Goal: Task Accomplishment & Management: Manage account settings

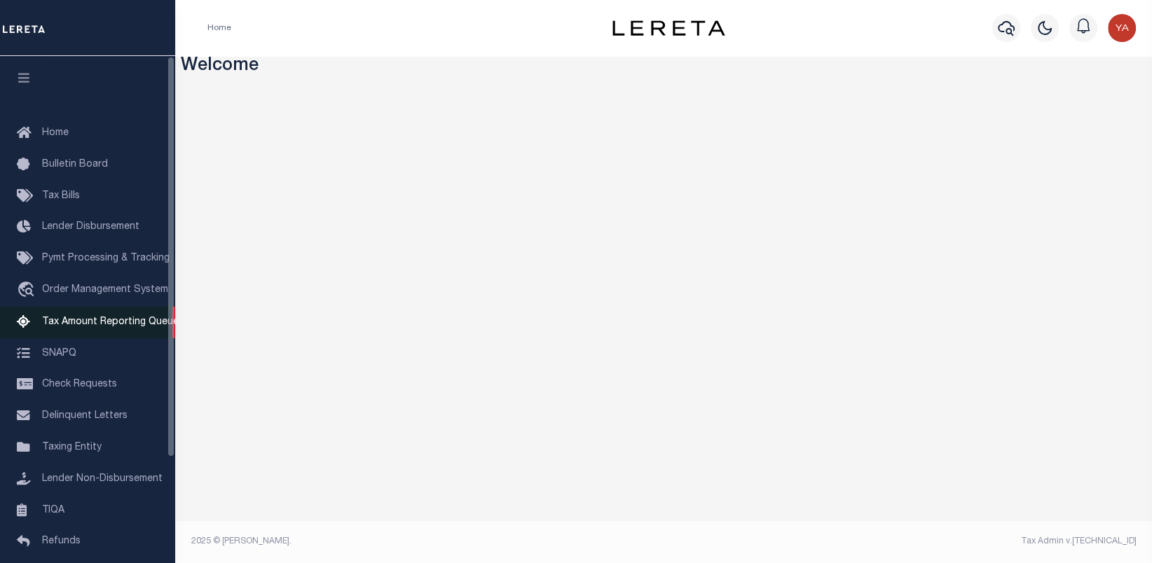
click at [102, 327] on span "Tax Amount Reporting Queue" at bounding box center [110, 322] width 137 height 10
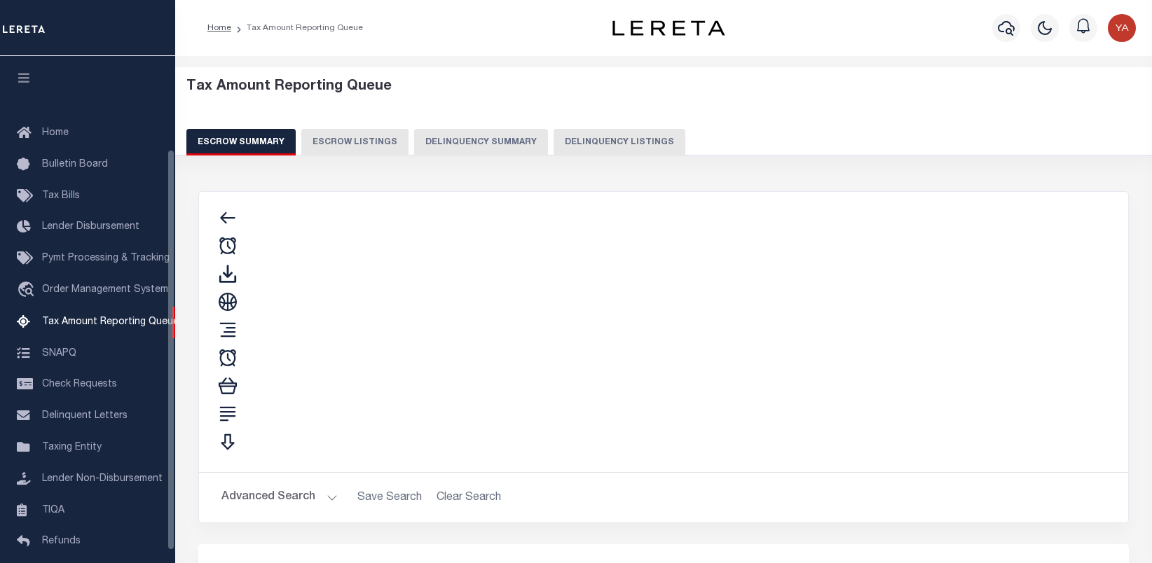
click at [589, 146] on button "Delinquency Listings" at bounding box center [620, 142] width 132 height 27
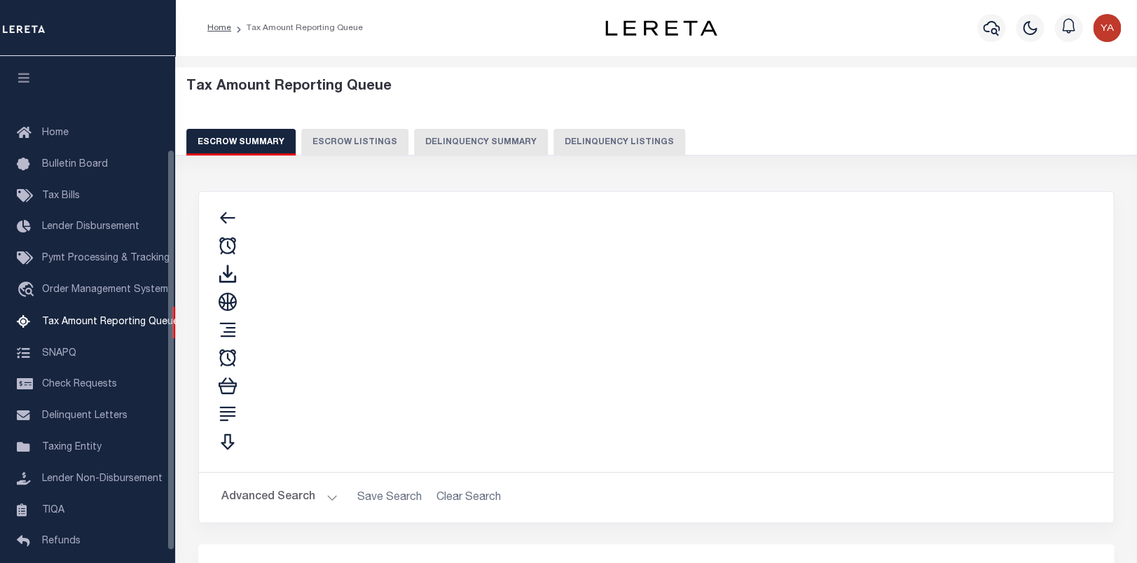
scroll to position [133, 0]
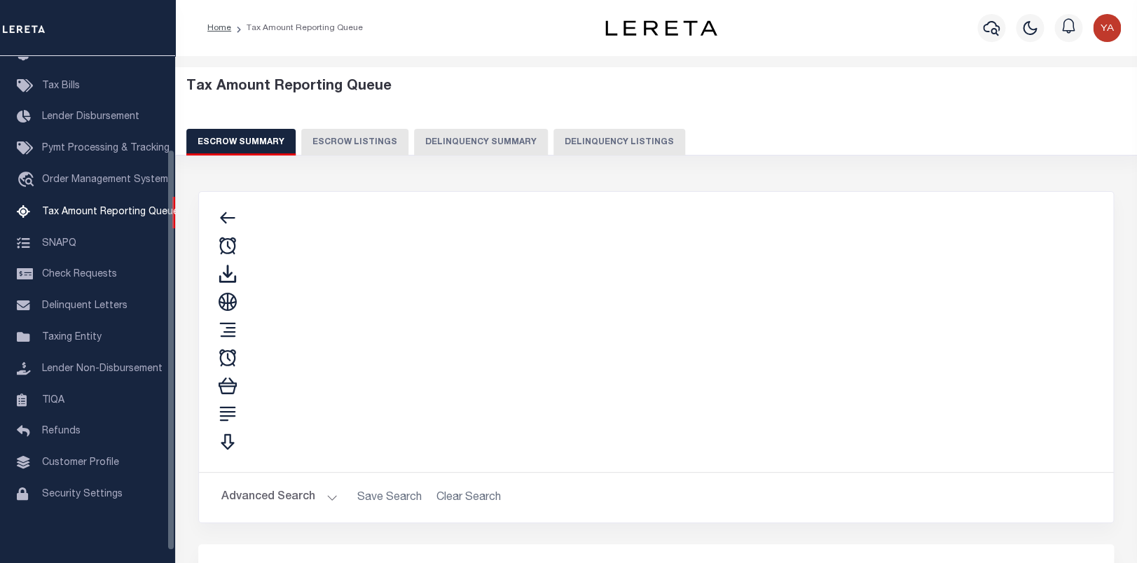
select select "100"
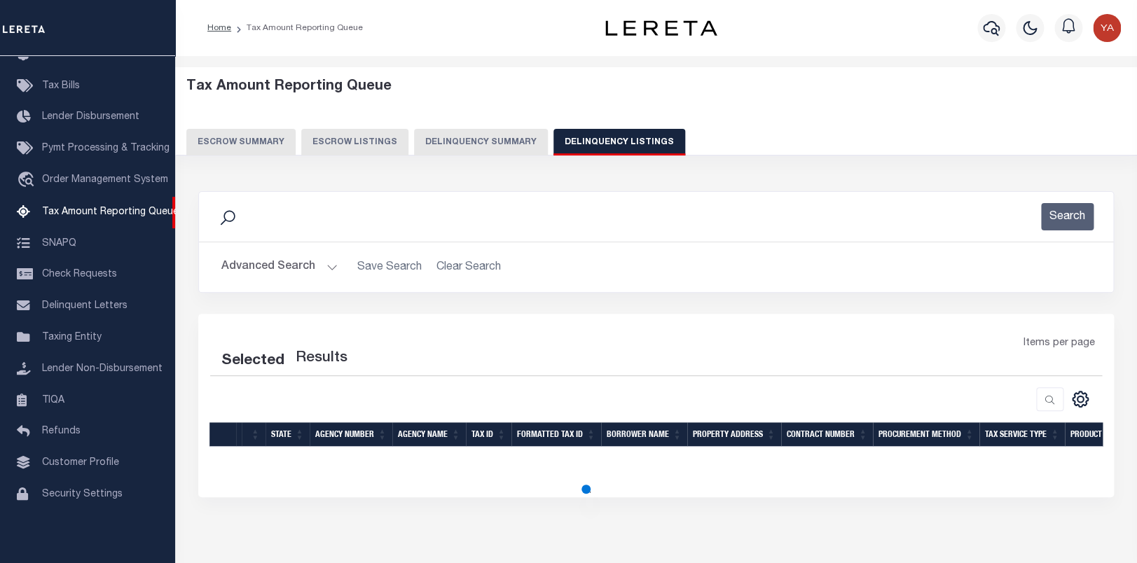
select select "100"
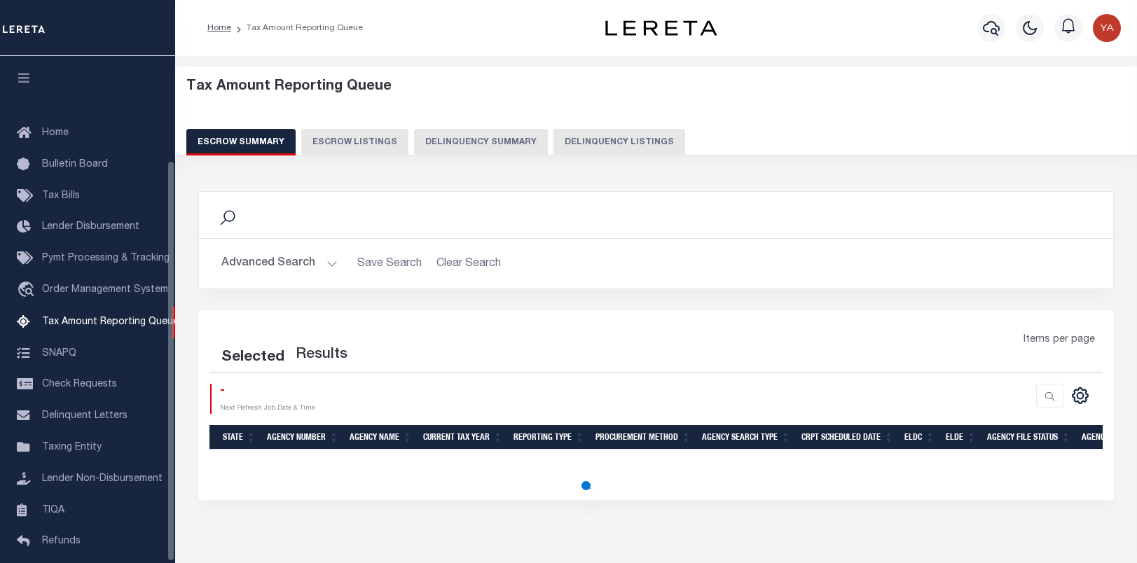
select select "100"
click at [989, 27] on icon "button" at bounding box center [991, 28] width 17 height 17
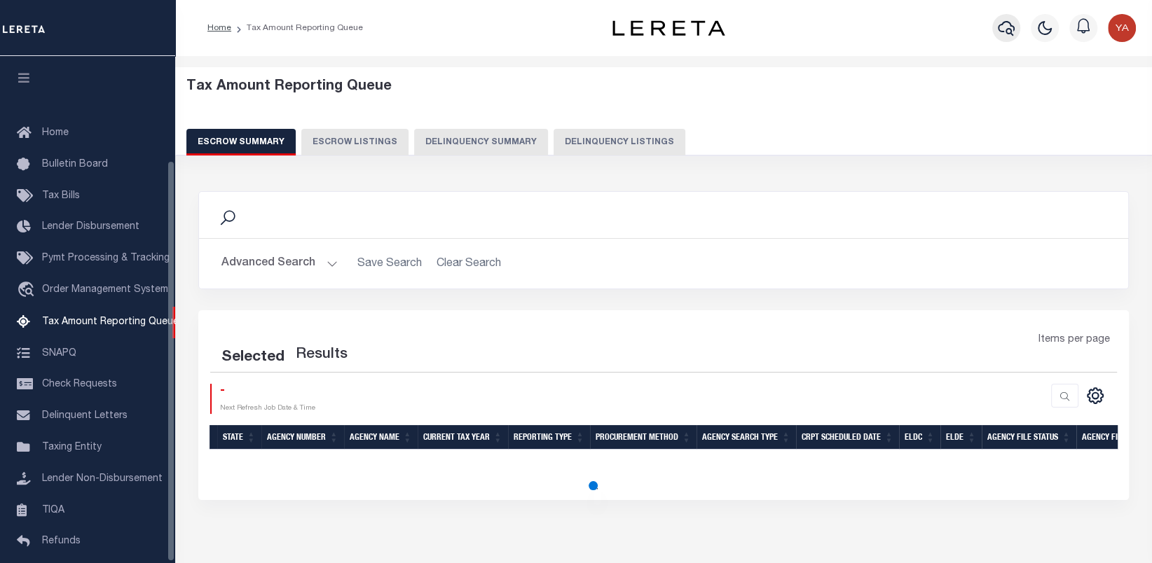
select select "100"
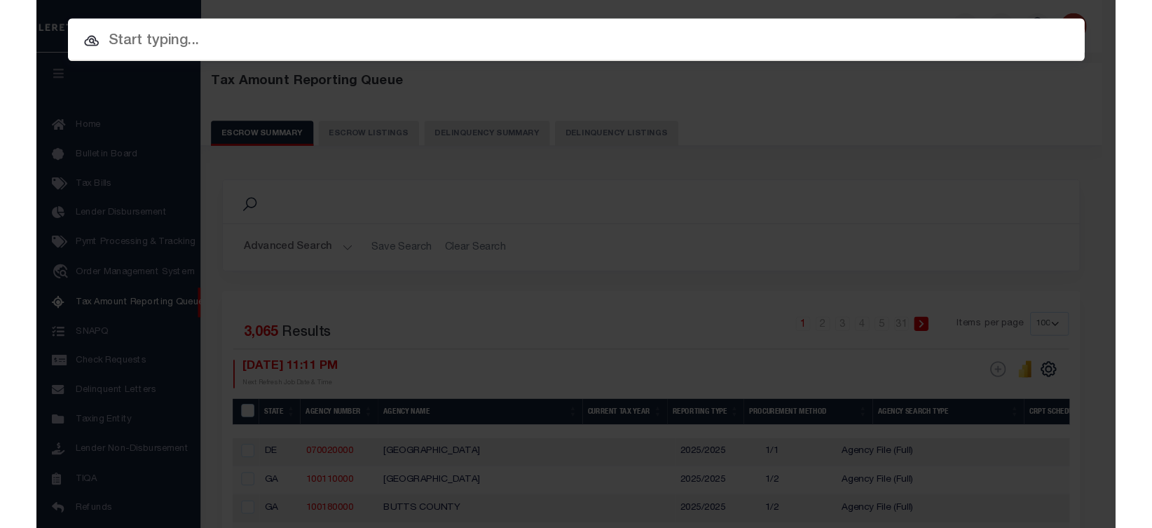
scroll to position [133, 0]
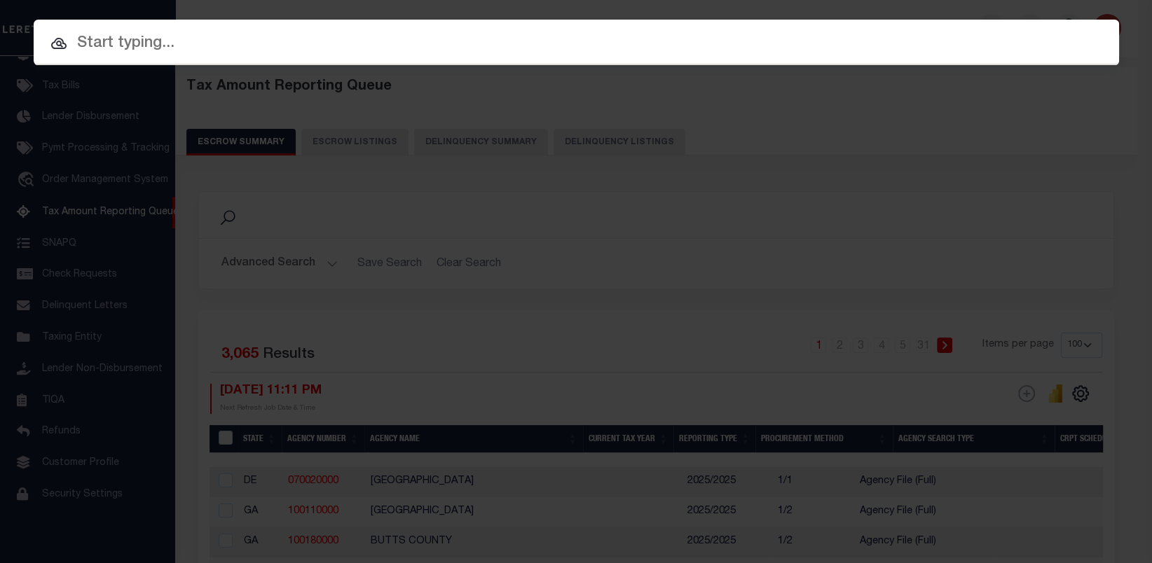
click at [959, 39] on input "text" at bounding box center [576, 44] width 1085 height 25
paste input "400631800"
type input "400631800"
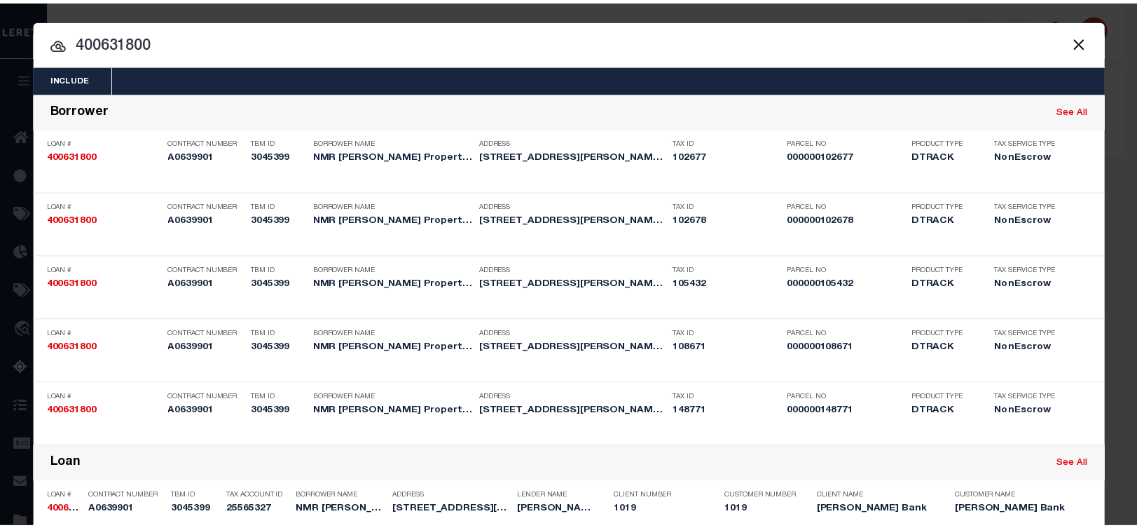
scroll to position [290, 0]
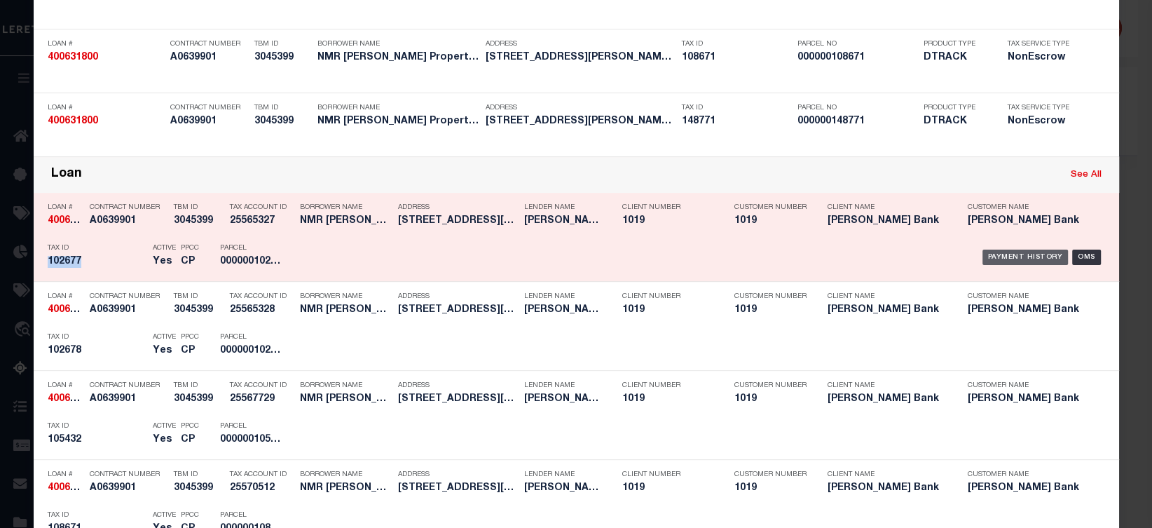
click at [991, 258] on div "Payment History" at bounding box center [1025, 256] width 86 height 15
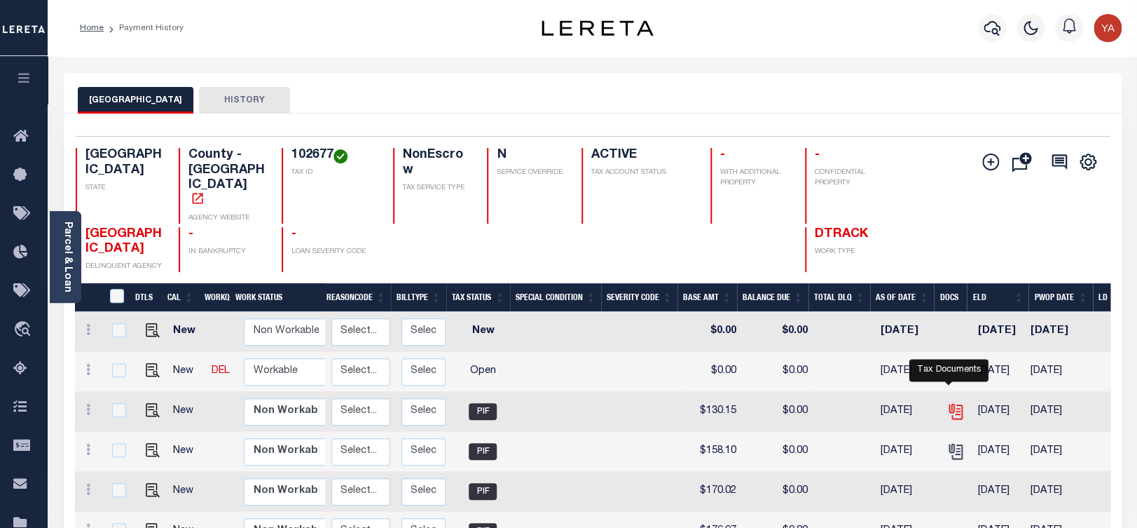
click at [948, 402] on icon "" at bounding box center [956, 411] width 18 height 18
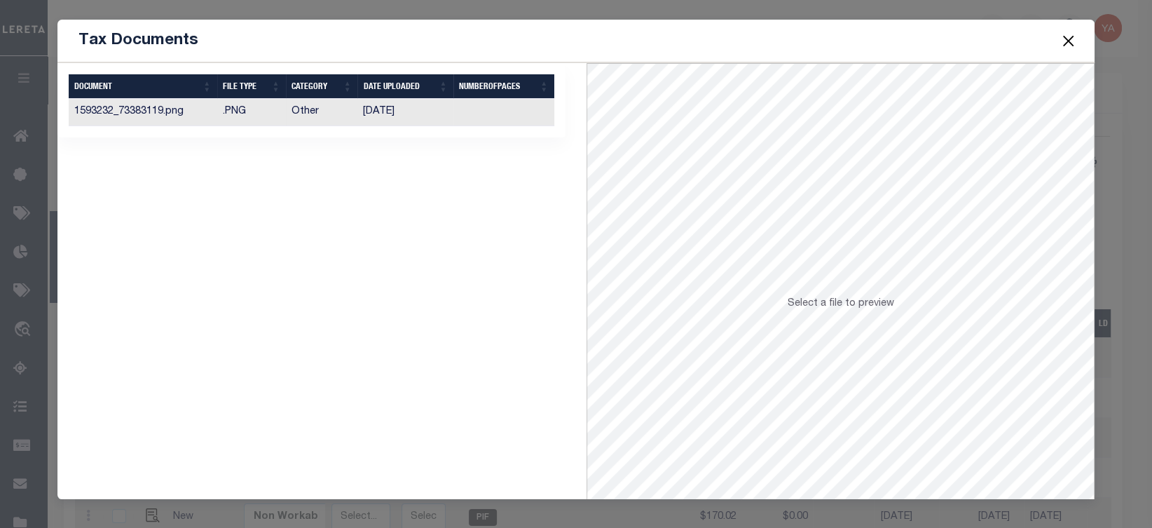
click at [511, 116] on td at bounding box center [503, 112] width 101 height 27
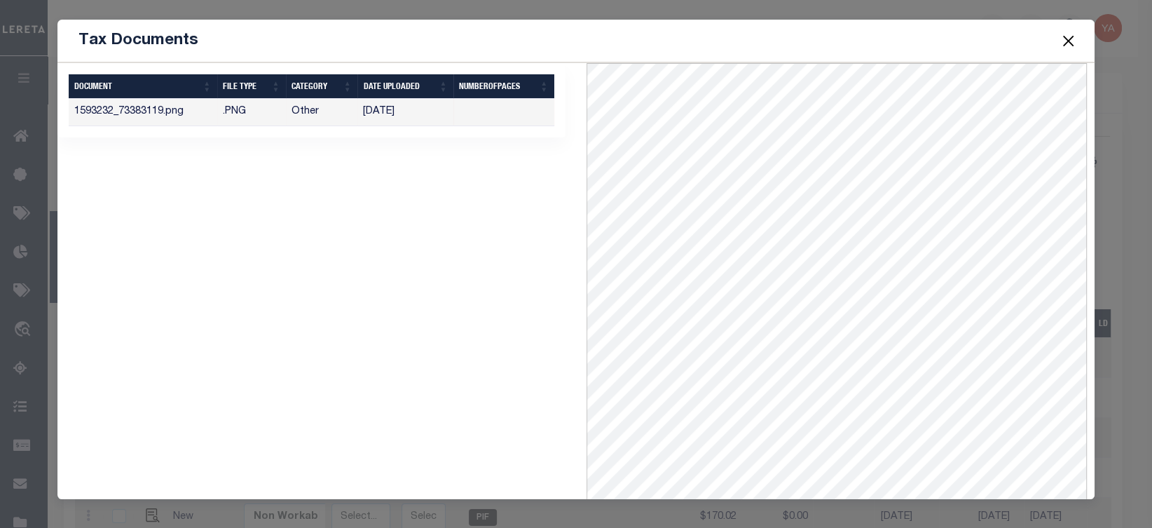
scroll to position [62, 0]
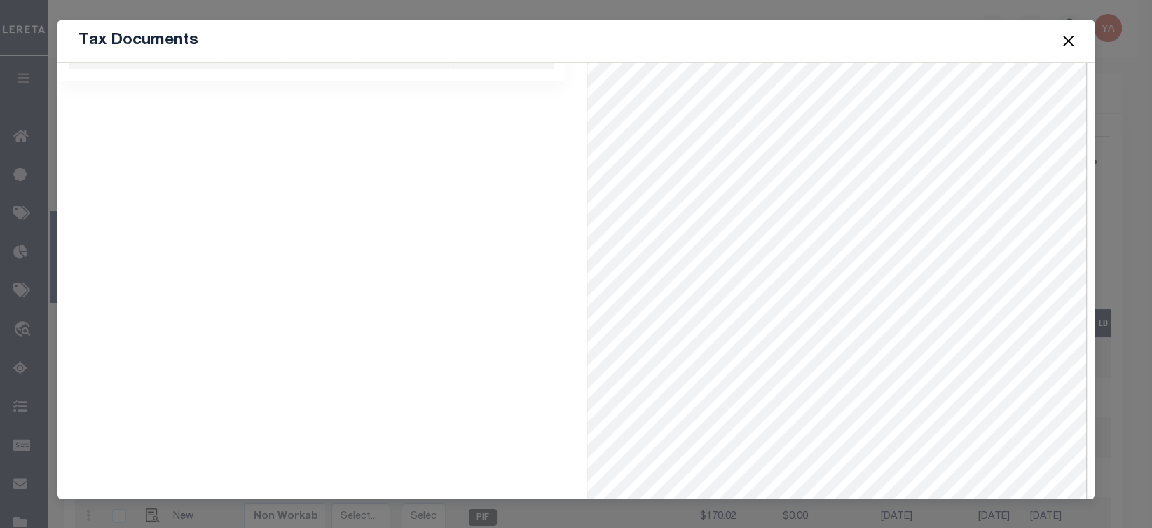
click at [1061, 39] on button "Close" at bounding box center [1068, 41] width 18 height 18
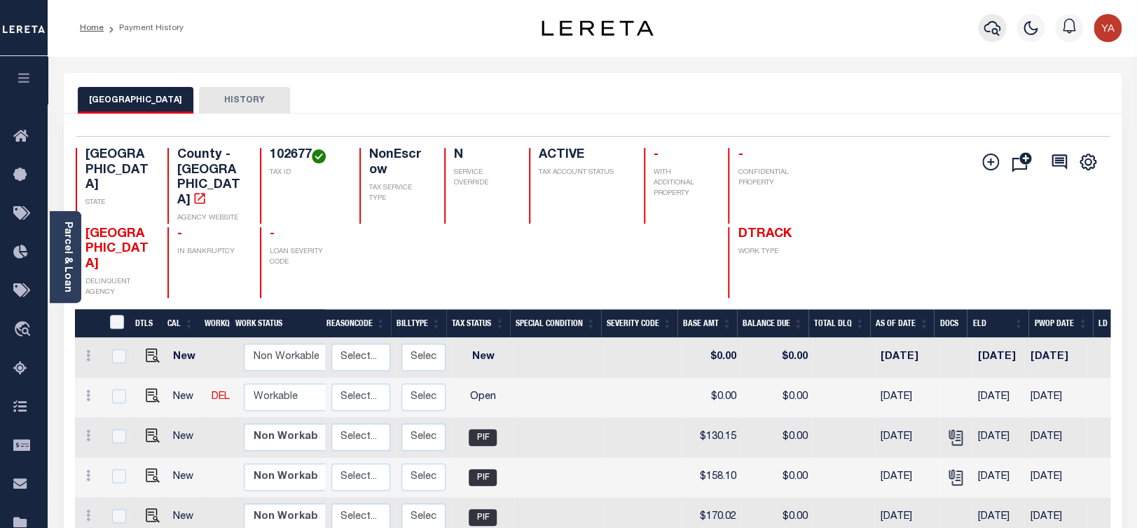
click at [992, 22] on icon "button" at bounding box center [992, 28] width 17 height 17
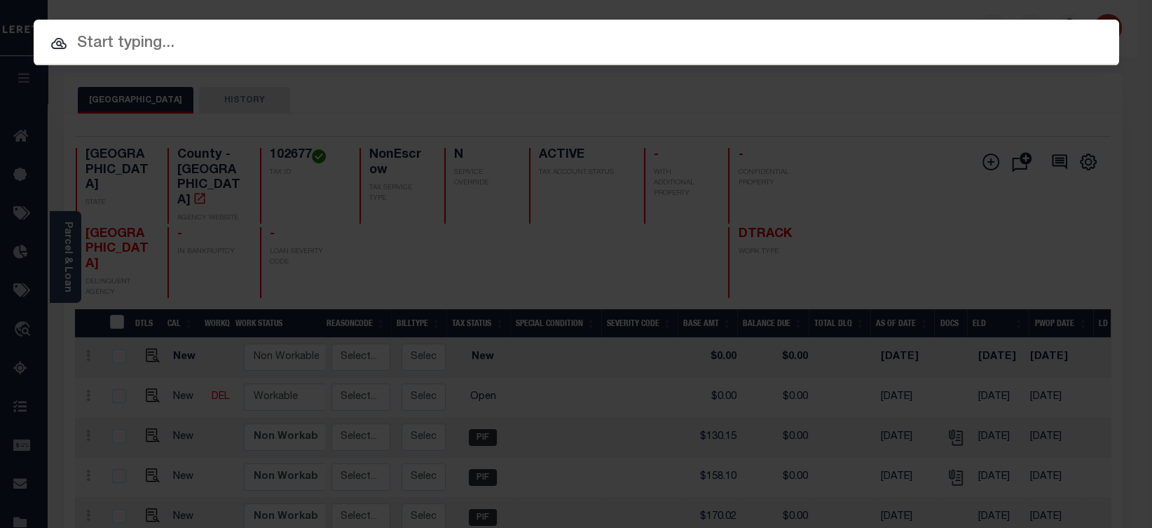
click at [976, 41] on input "text" at bounding box center [576, 44] width 1085 height 25
paste input "146180100"
type input "146180100"
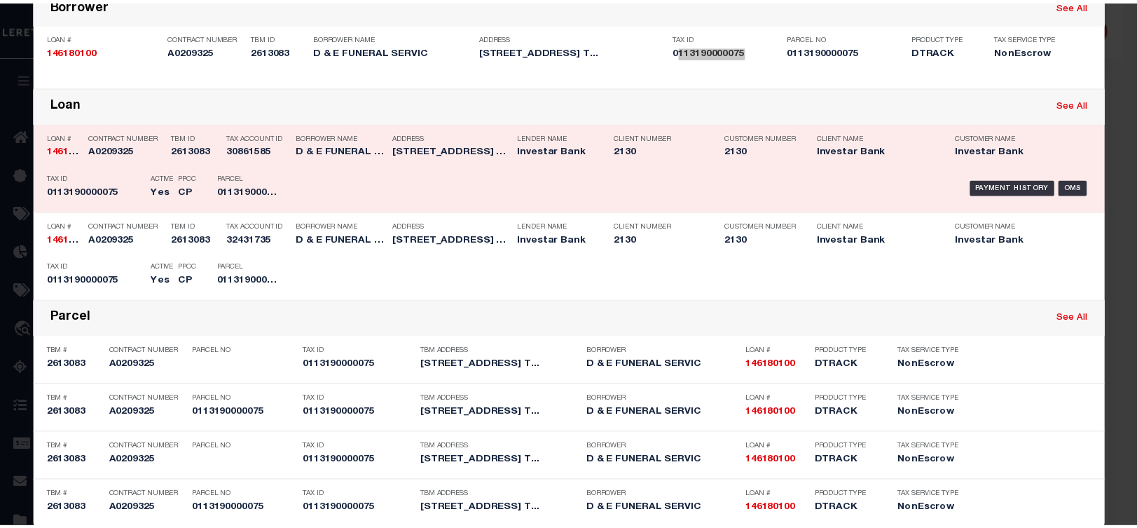
scroll to position [129, 0]
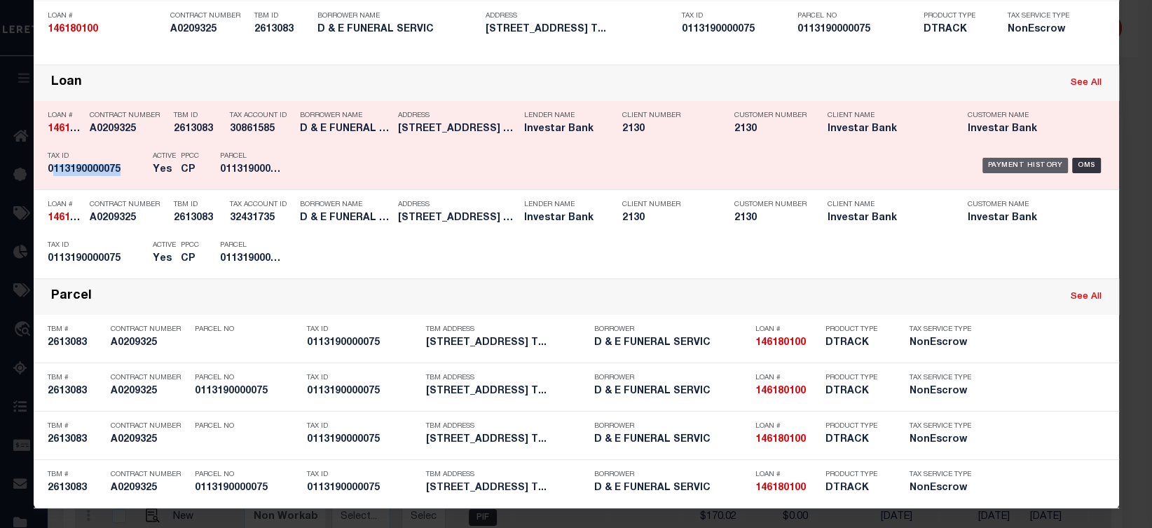
click at [1019, 170] on div "Payment History" at bounding box center [1025, 165] width 86 height 15
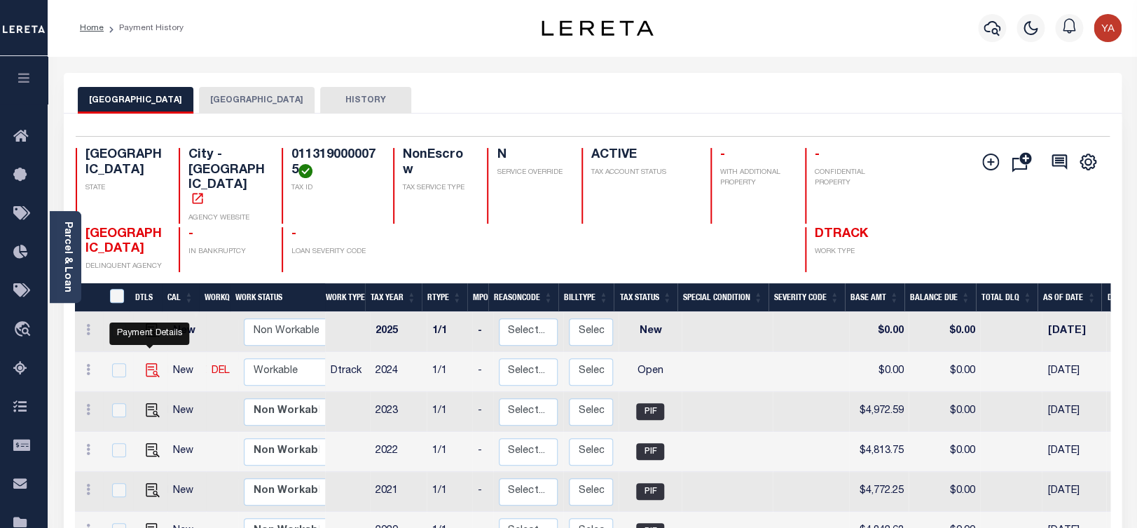
click at [150, 363] on img "" at bounding box center [153, 370] width 14 height 14
checkbox input "true"
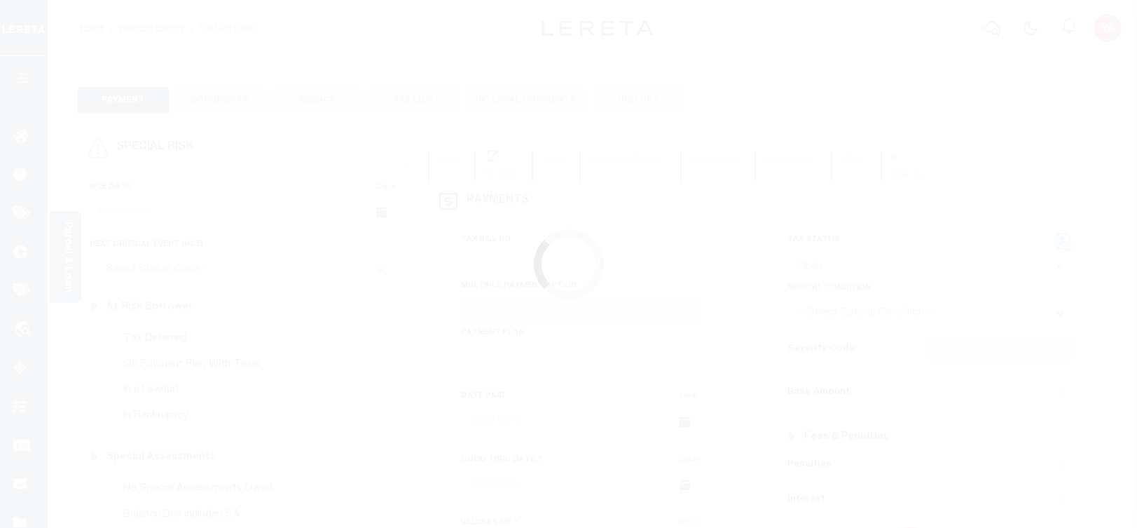
select select "OP2"
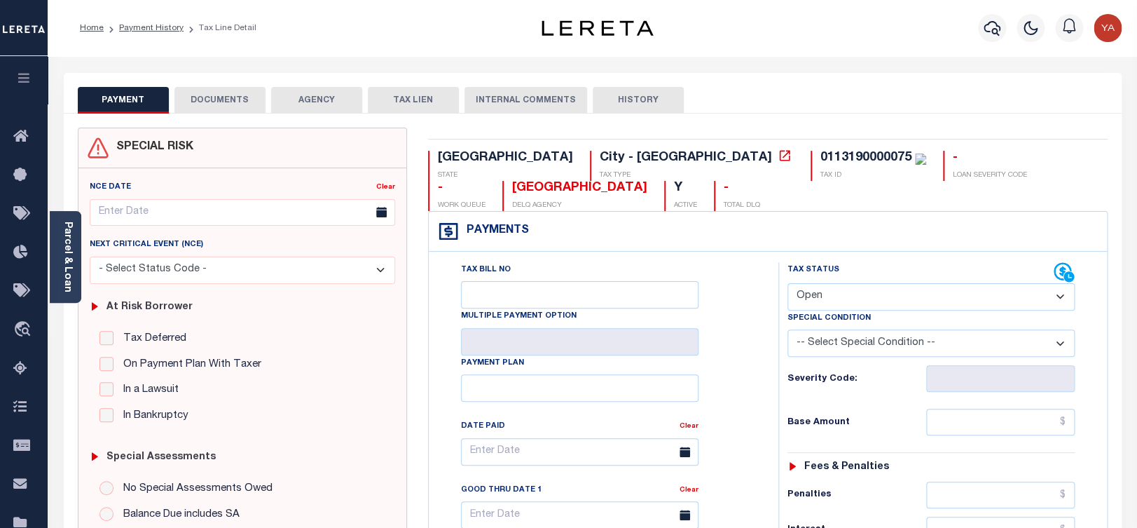
click at [905, 104] on div "PAYMENT DOCUMENTS AGENCY DELINQUENT PAYEE TAX LIEN HISTORY" at bounding box center [593, 100] width 1030 height 26
click at [995, 34] on icon "button" at bounding box center [992, 28] width 17 height 15
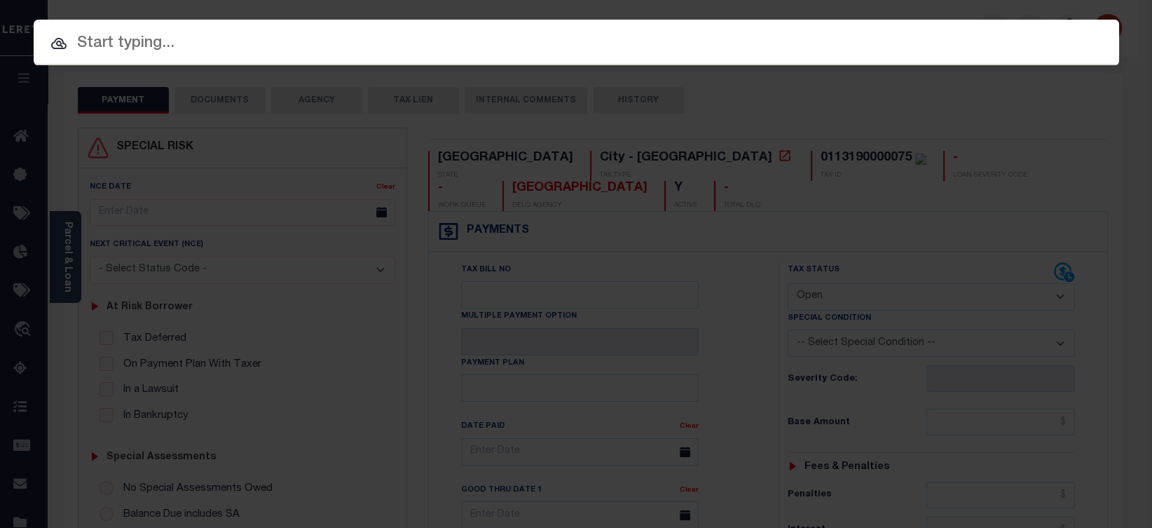
click at [987, 32] on input "text" at bounding box center [576, 44] width 1085 height 25
paste input "101266733"
type input "101266733"
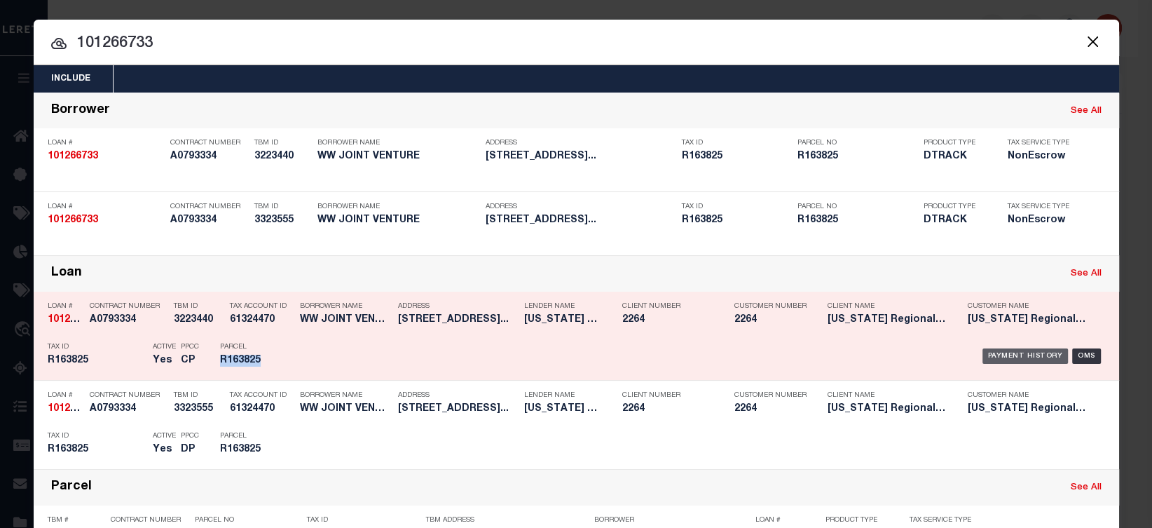
click at [998, 358] on div "Payment History" at bounding box center [1025, 355] width 86 height 15
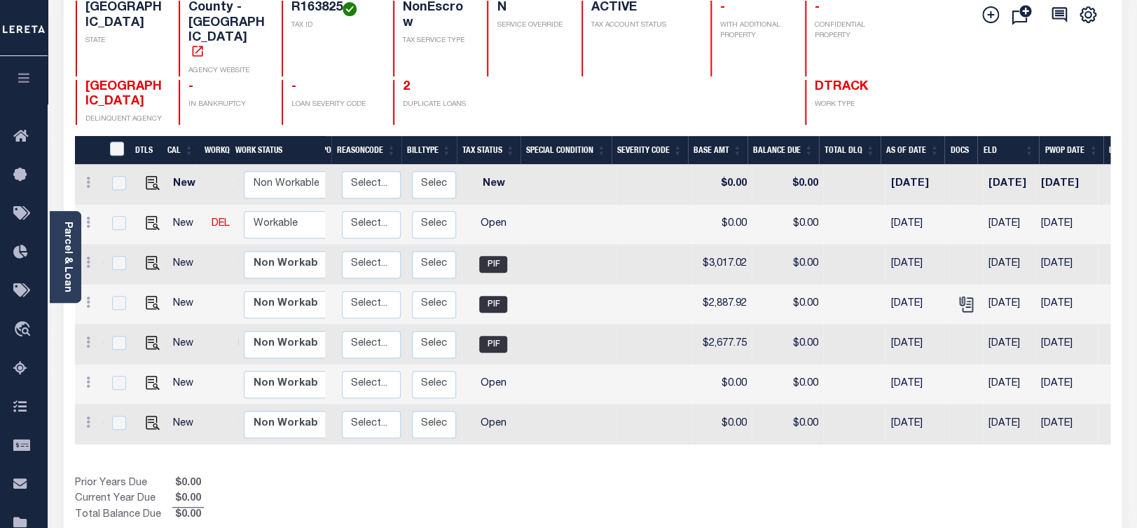
scroll to position [0, 157]
click at [153, 216] on img "" at bounding box center [153, 223] width 14 height 14
checkbox input "true"
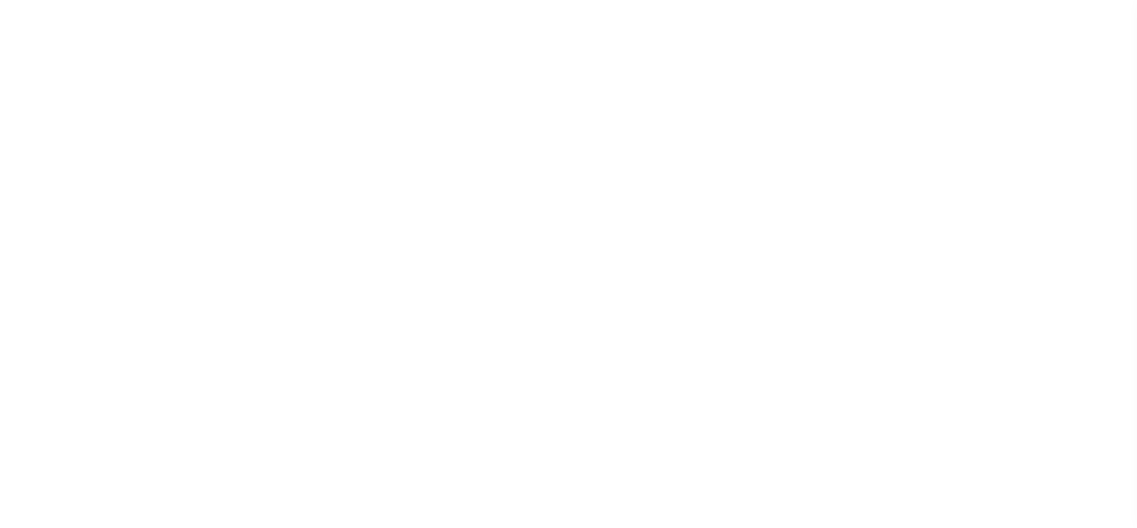
select select "OP2"
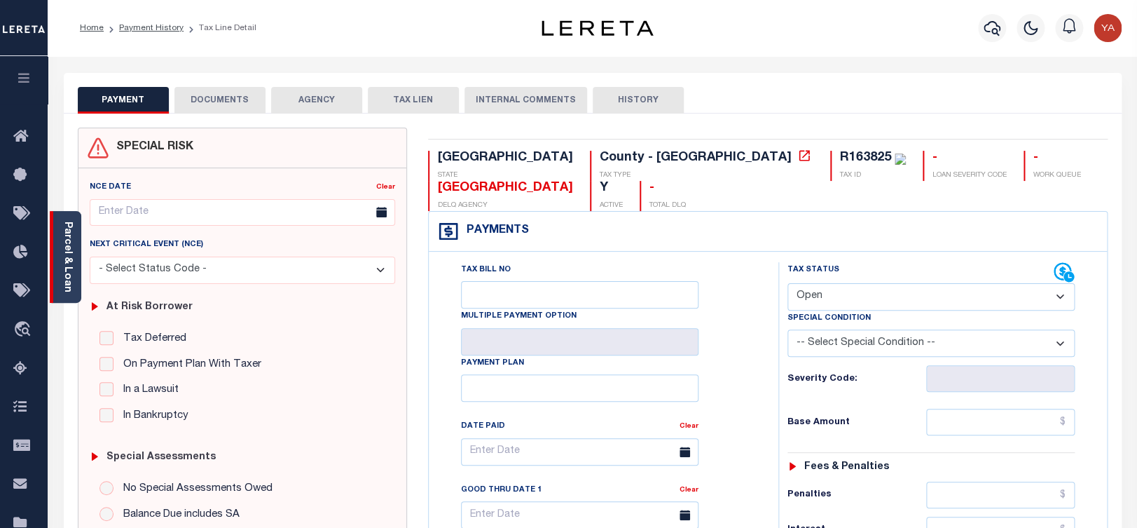
click at [66, 253] on link "Parcel & Loan" at bounding box center [67, 256] width 10 height 71
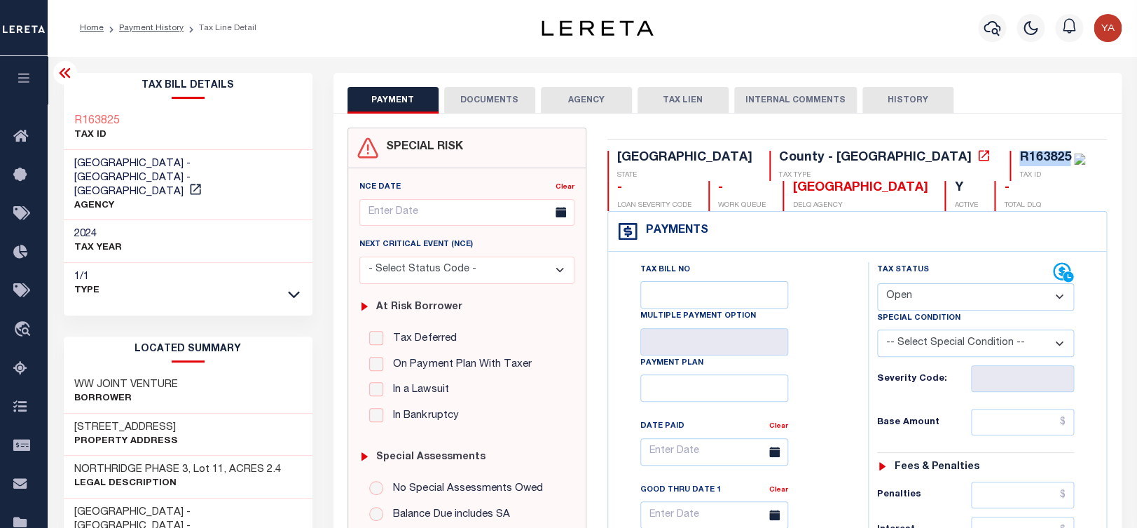
drag, startPoint x: 776, startPoint y: 158, endPoint x: 836, endPoint y: 153, distance: 59.8
click at [1010, 153] on div "R163825 TAX ID" at bounding box center [1048, 166] width 76 height 30
copy div "R163825"
click at [708, 32] on div "Profile Sign out" at bounding box center [906, 28] width 441 height 49
click at [998, 34] on icon "button" at bounding box center [992, 28] width 17 height 17
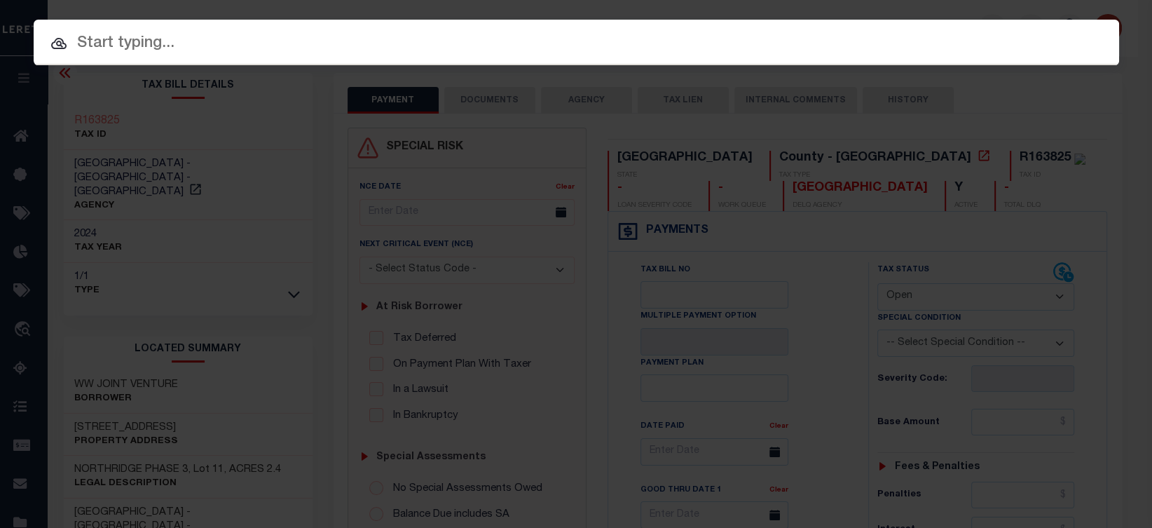
click at [990, 34] on input "text" at bounding box center [576, 44] width 1085 height 25
paste input "993245163"
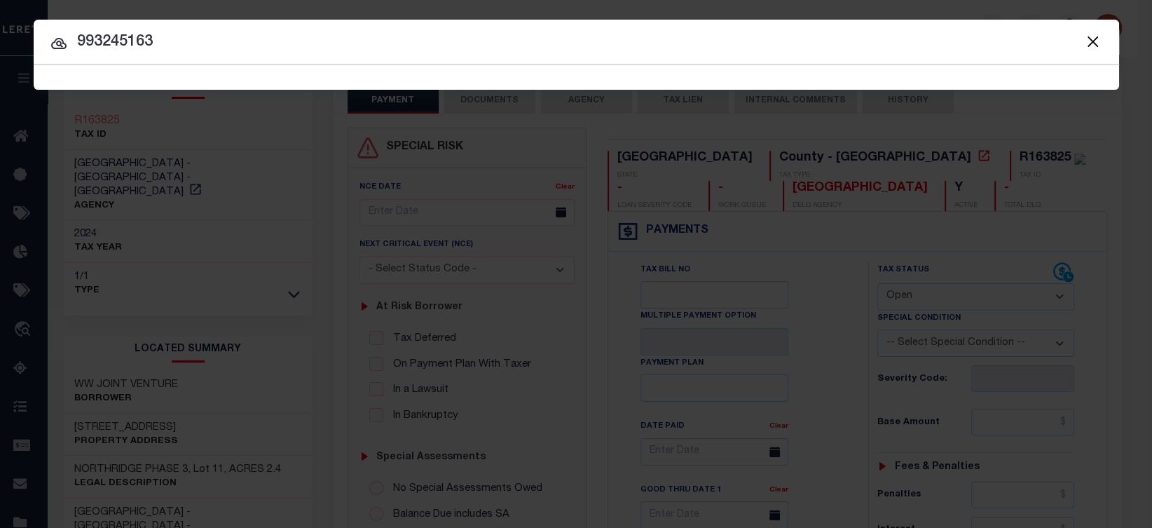
type input "993245163"
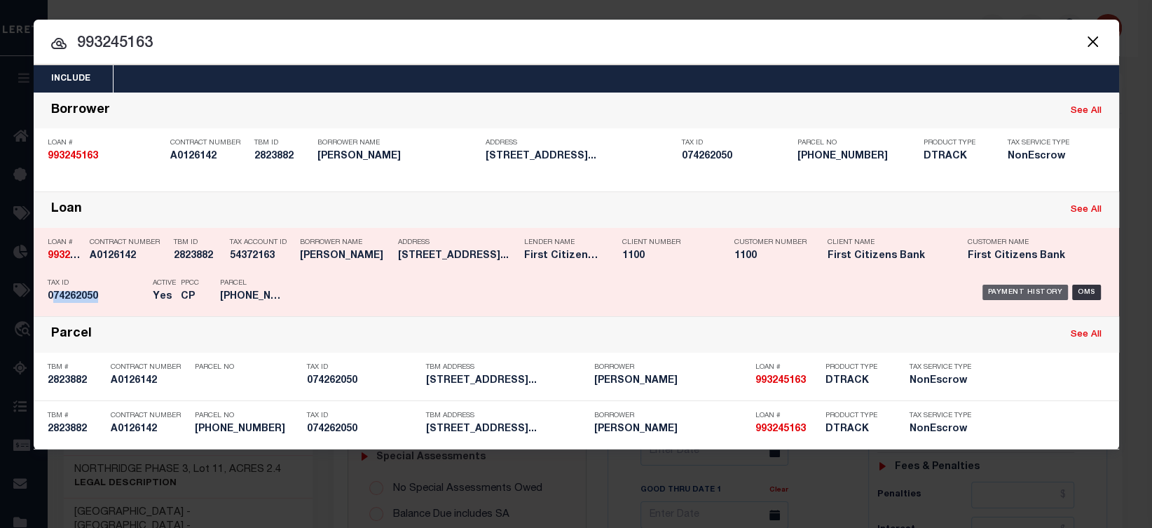
click at [1009, 290] on div "Payment History" at bounding box center [1025, 291] width 86 height 15
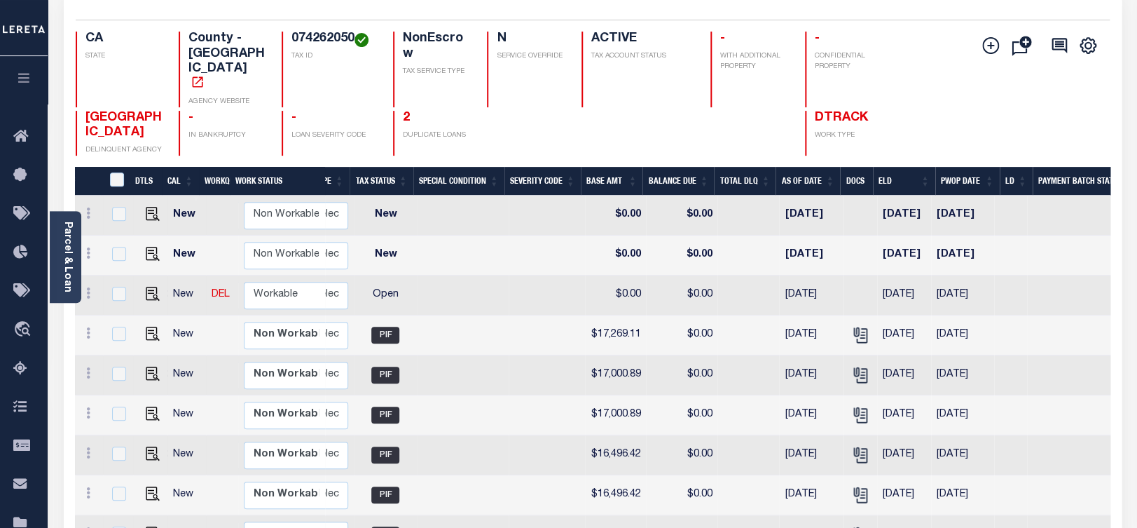
scroll to position [74, 0]
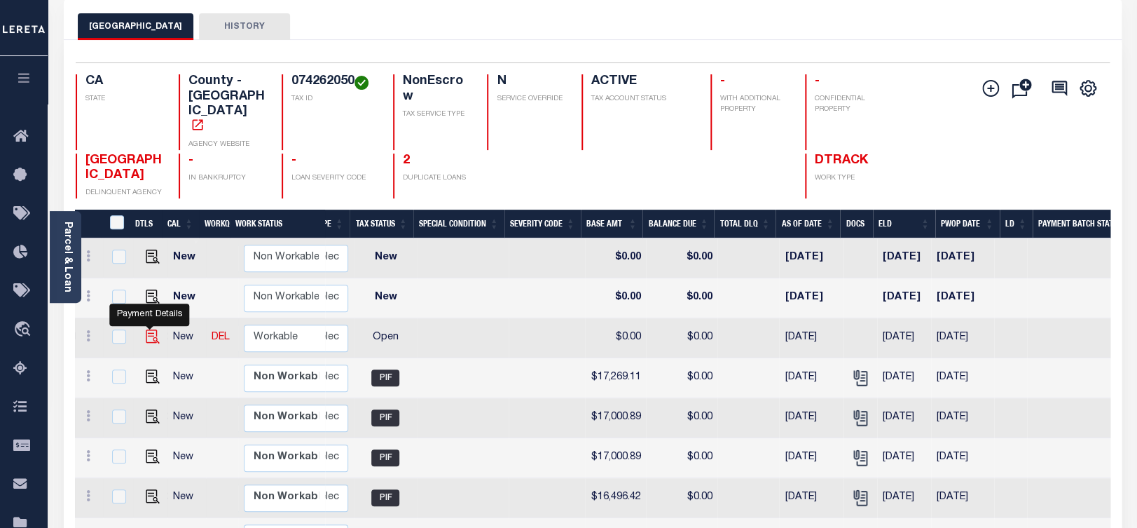
click at [146, 329] on img "" at bounding box center [153, 336] width 14 height 14
checkbox input "true"
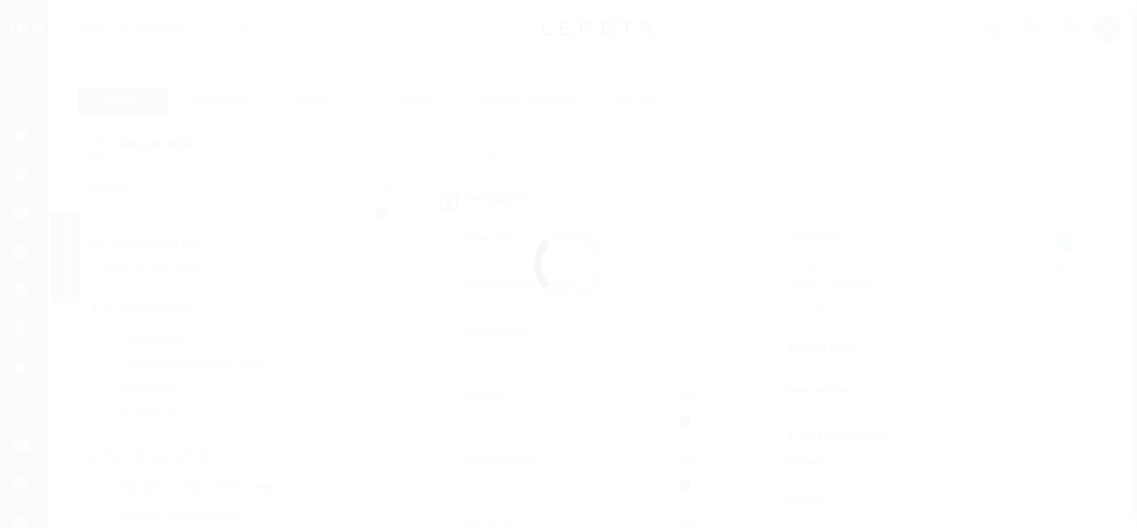
select select "OP2"
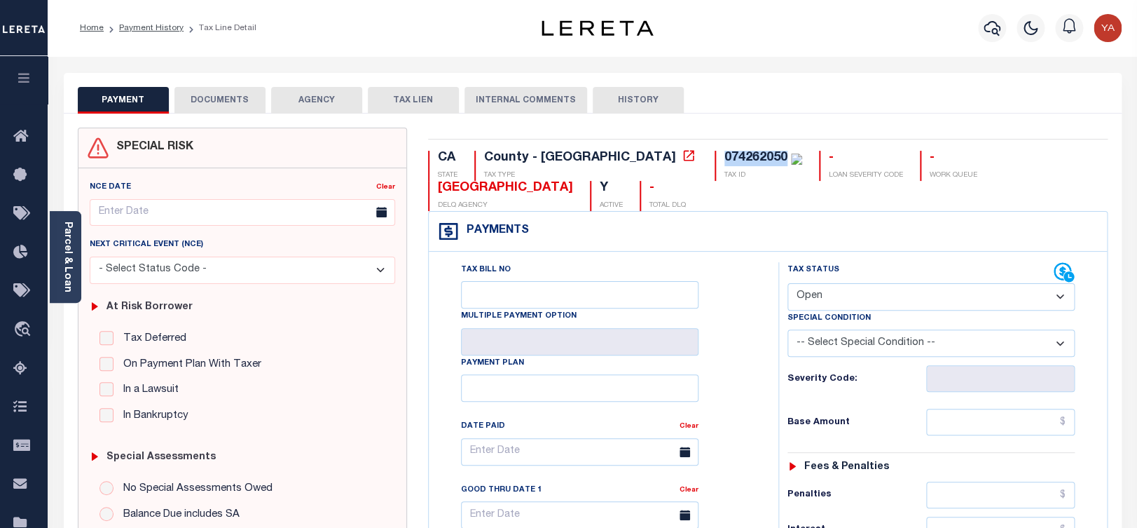
drag, startPoint x: 603, startPoint y: 157, endPoint x: 668, endPoint y: 162, distance: 65.3
click at [715, 162] on div "074262050 TAX ID" at bounding box center [759, 166] width 88 height 30
copy div "074262050"
click at [73, 266] on div "Parcel & Loan" at bounding box center [66, 257] width 32 height 92
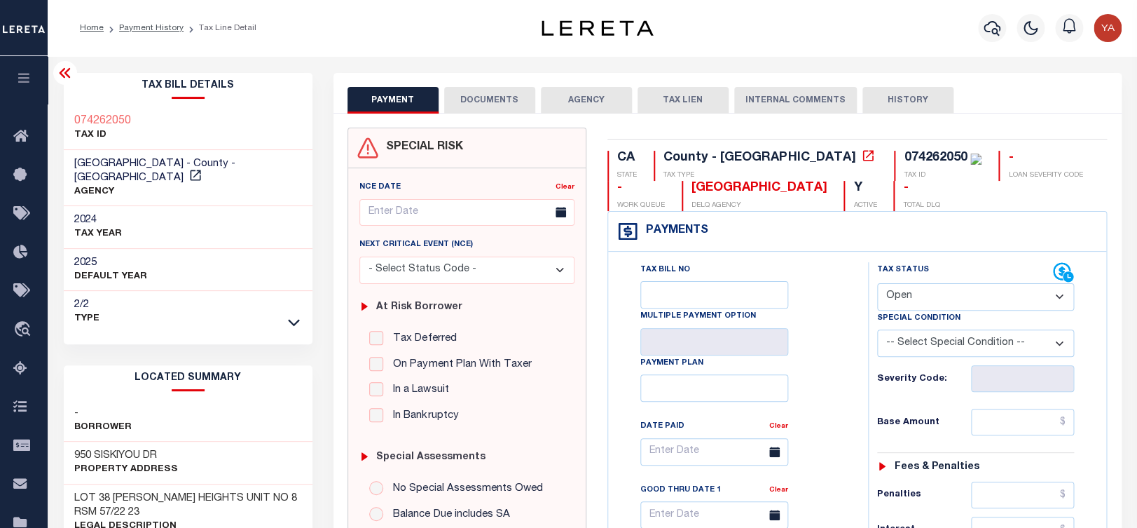
click at [302, 34] on div "Home Payment History Tax Line Detail" at bounding box center [289, 27] width 441 height 29
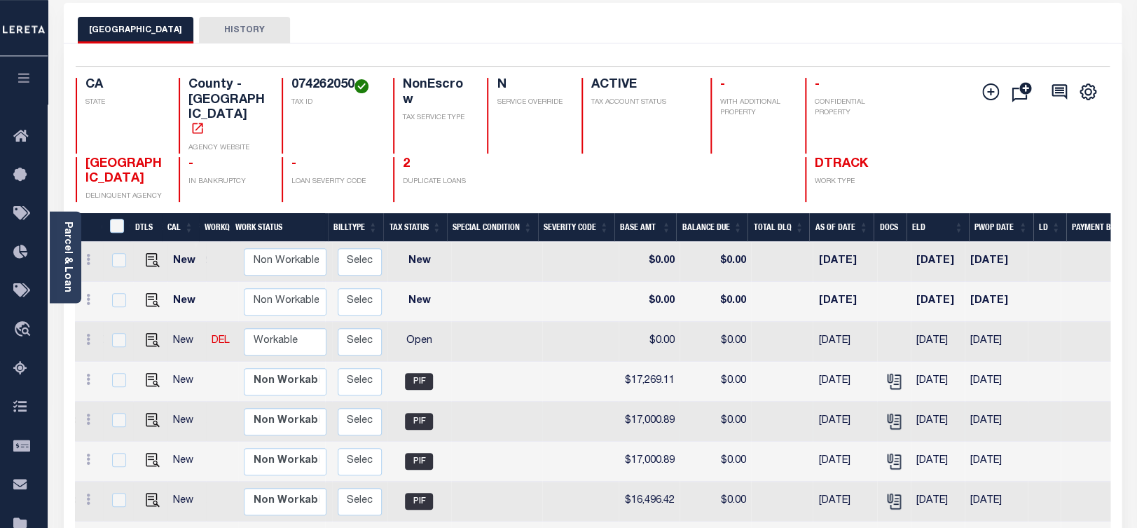
scroll to position [74, 0]
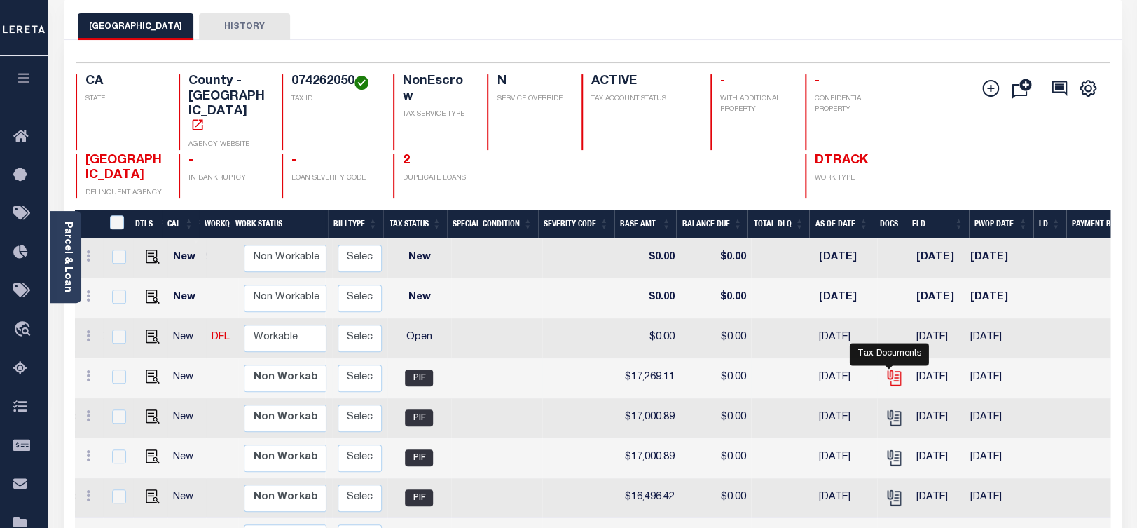
click at [888, 370] on icon "" at bounding box center [892, 375] width 11 height 11
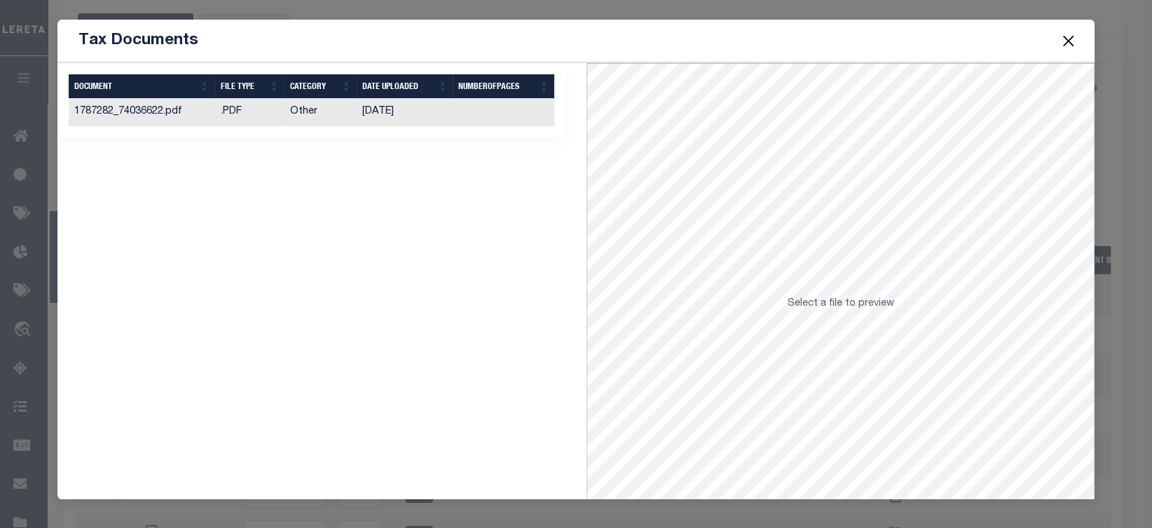
click at [442, 118] on td "[DATE]" at bounding box center [405, 112] width 97 height 27
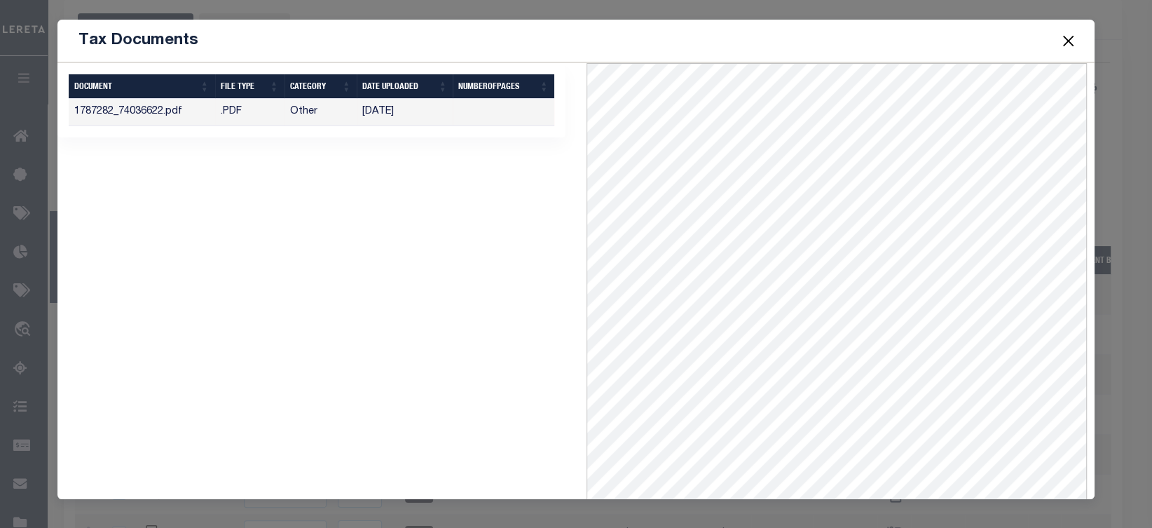
click at [1071, 48] on button "Close" at bounding box center [1068, 41] width 18 height 18
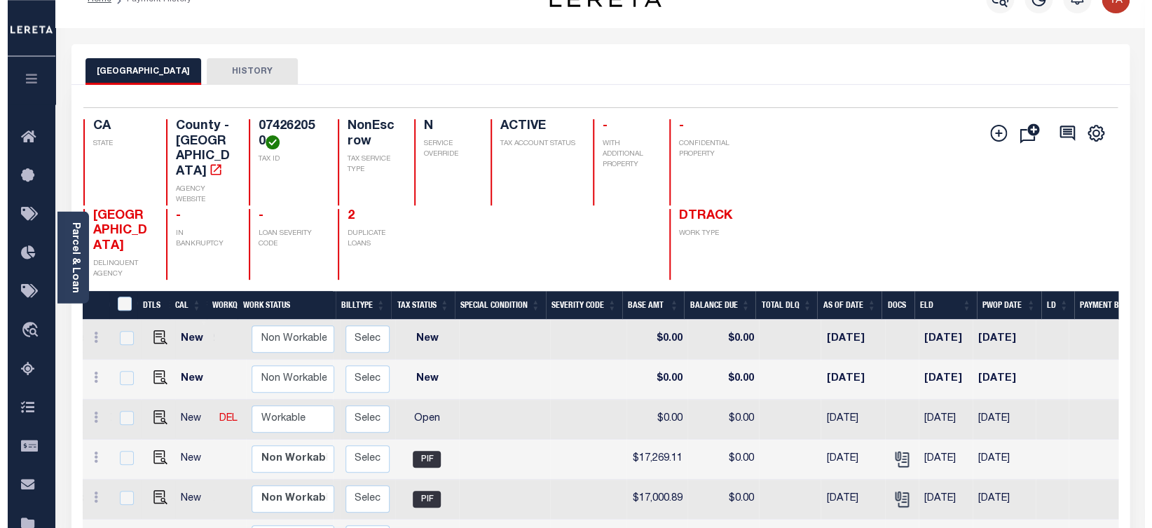
scroll to position [0, 0]
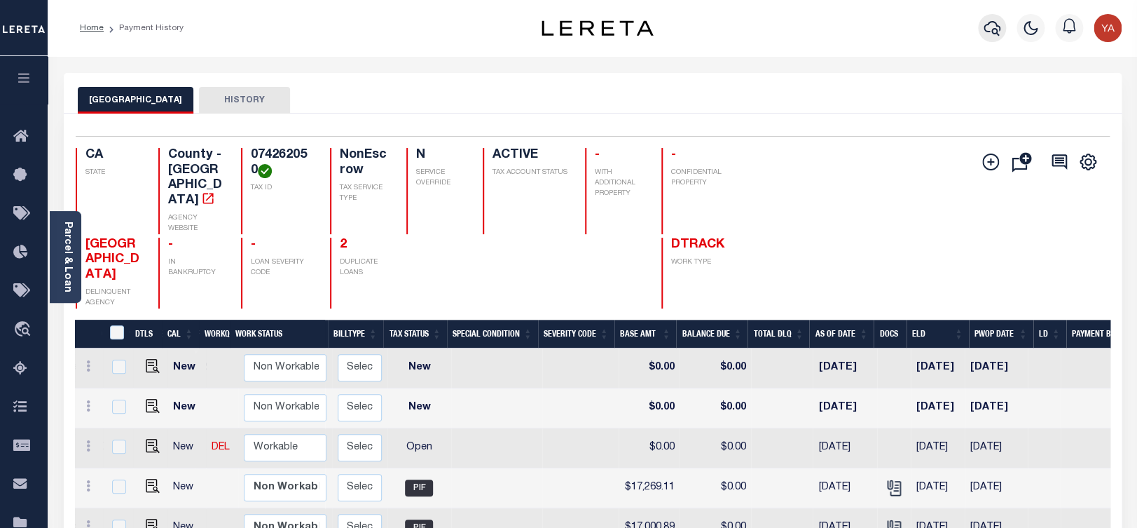
click at [991, 30] on icon "button" at bounding box center [992, 28] width 17 height 17
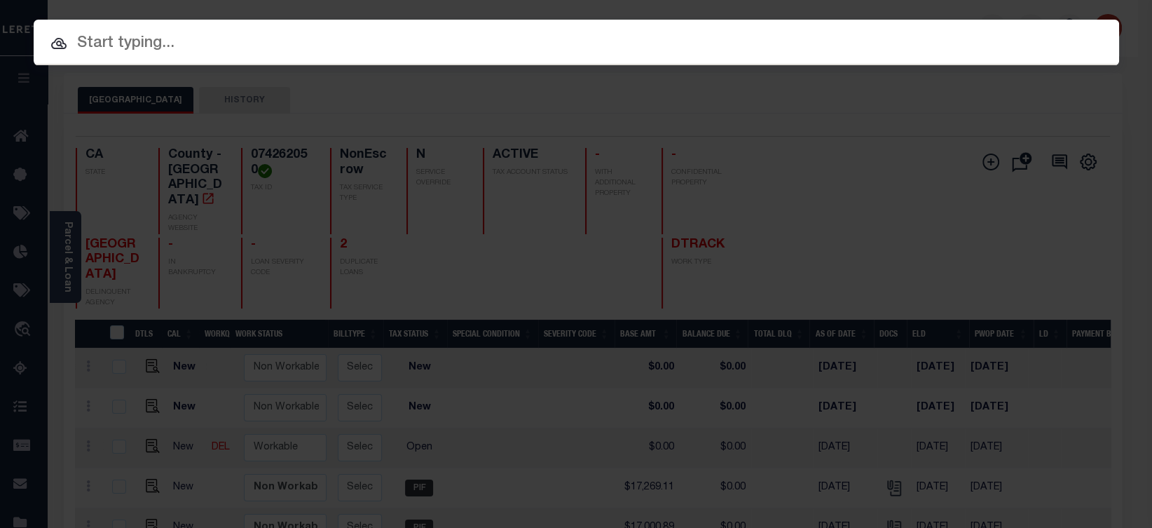
click at [465, 37] on input "text" at bounding box center [576, 44] width 1085 height 25
paste input "4164009100"
type input "4164009100"
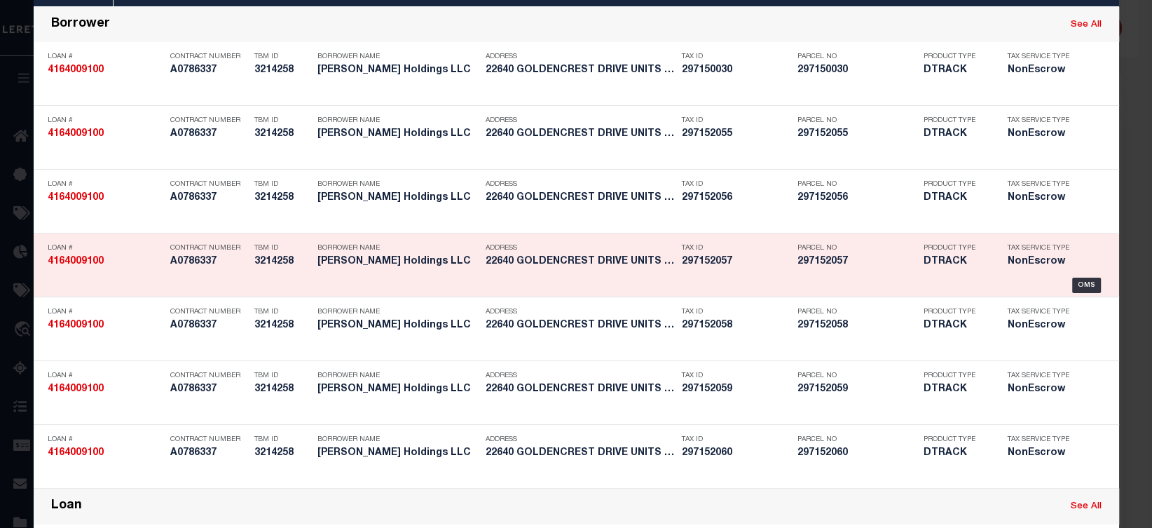
scroll to position [685, 0]
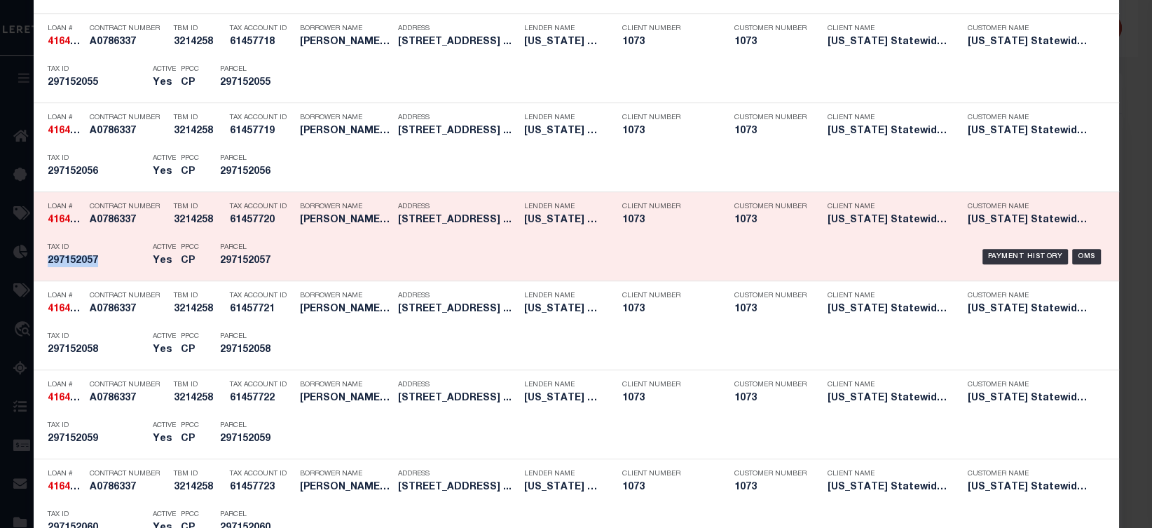
click at [994, 249] on div "Payment History OMS" at bounding box center [704, 256] width 801 height 41
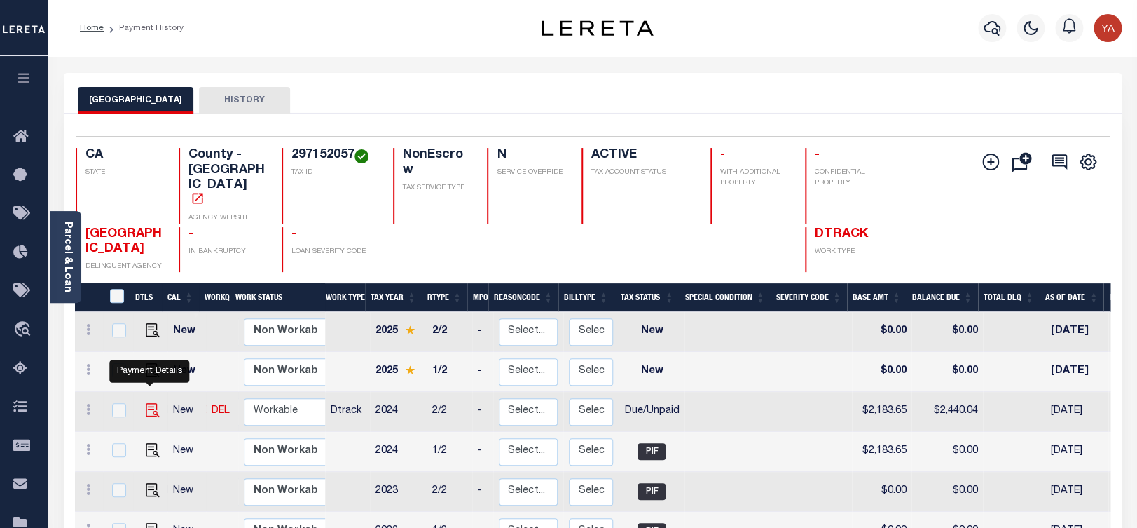
click at [146, 403] on img "" at bounding box center [153, 410] width 14 height 14
checkbox input "true"
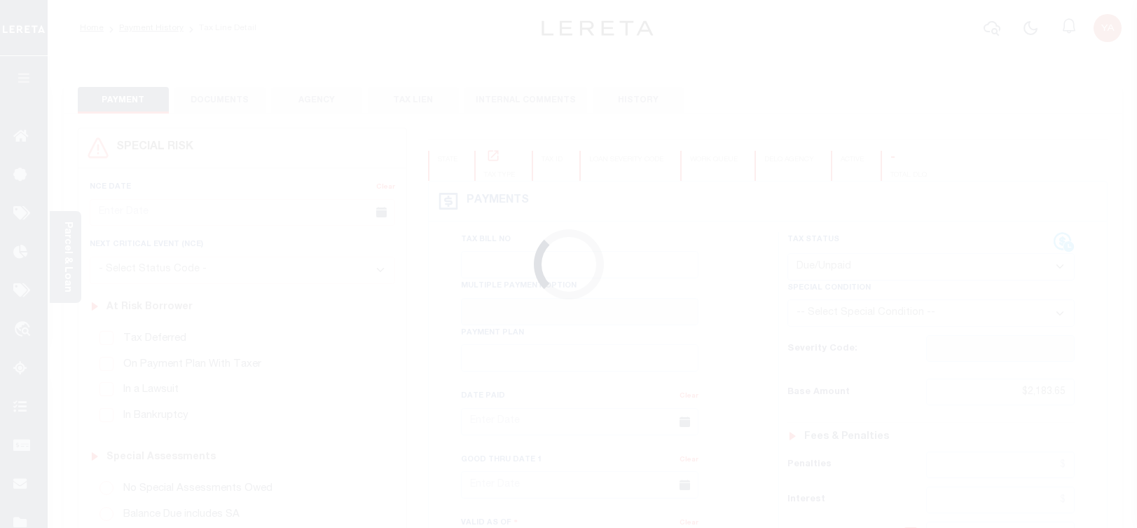
select select "DUE"
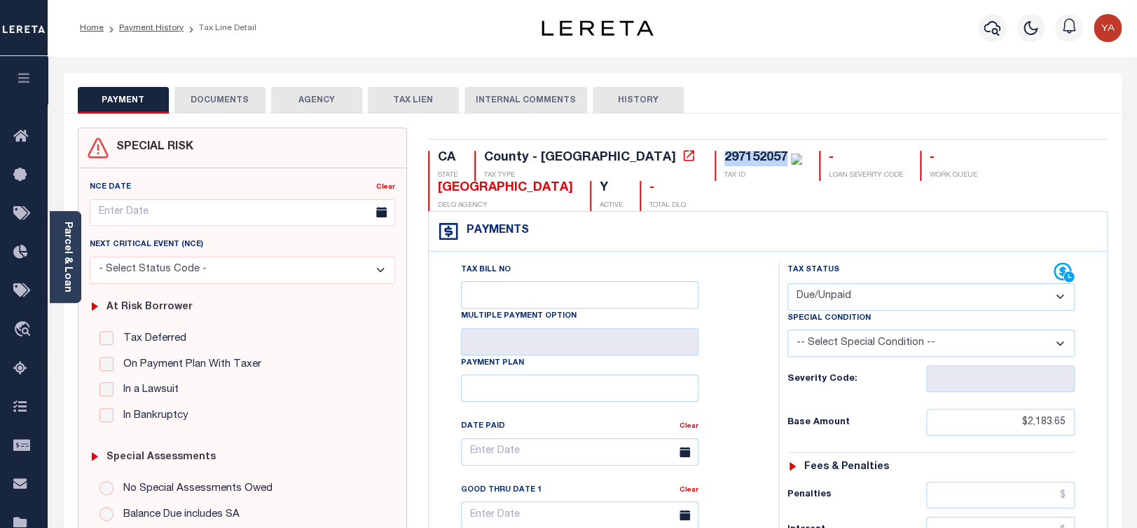
drag, startPoint x: 603, startPoint y: 151, endPoint x: 666, endPoint y: 154, distance: 62.5
copy div "297152057"
click at [736, 81] on div "PAYMENT DOCUMENTS AGENCY DELINQUENT PAYEE TAX LIEN" at bounding box center [593, 93] width 1058 height 41
click at [991, 27] on icon "button" at bounding box center [992, 28] width 17 height 17
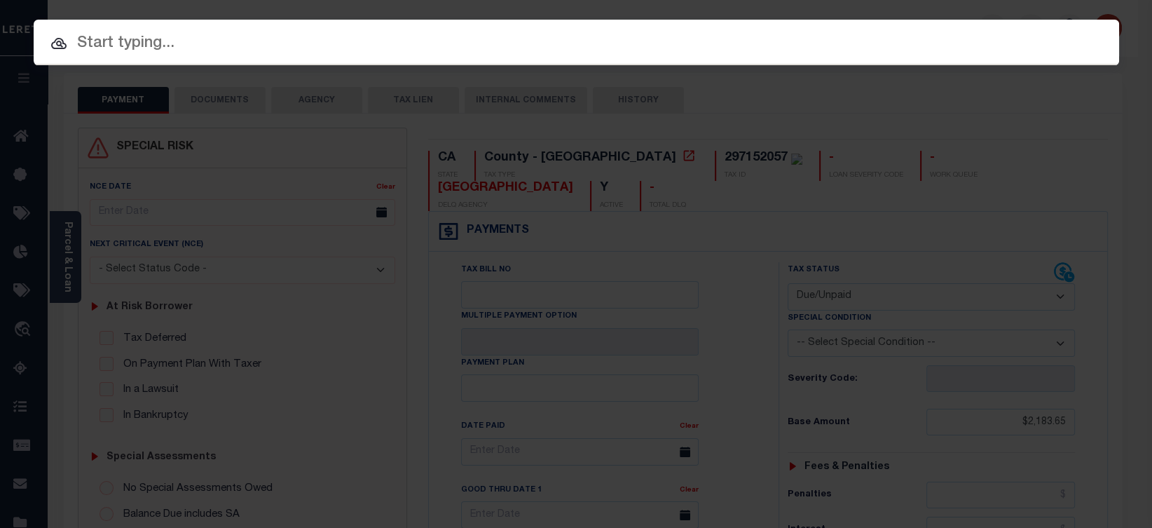
click at [976, 32] on input "text" at bounding box center [576, 44] width 1085 height 25
paste input "6611549100"
type input "6611549100"
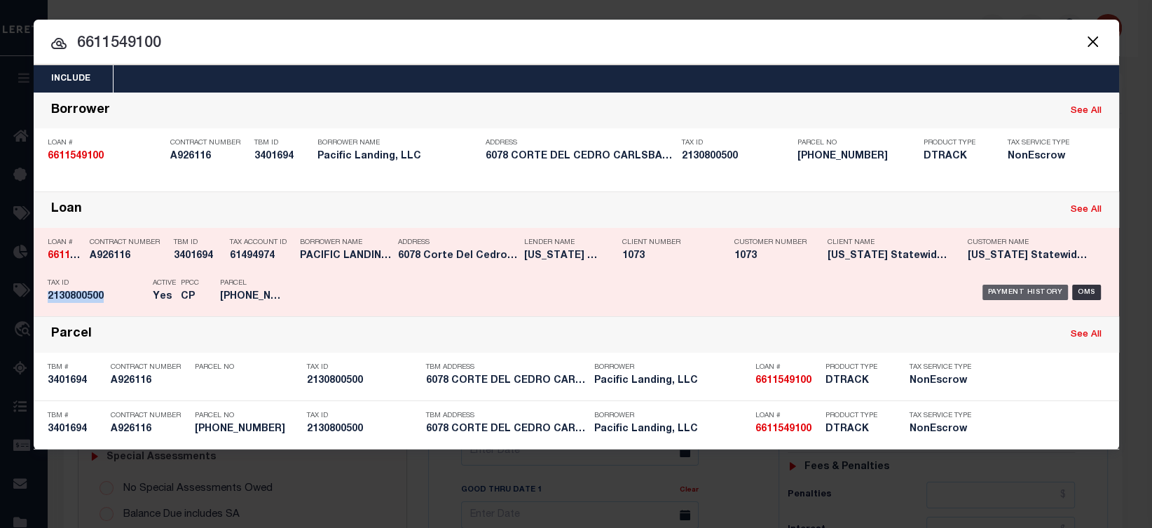
click at [1011, 298] on div "Payment History" at bounding box center [1025, 291] width 86 height 15
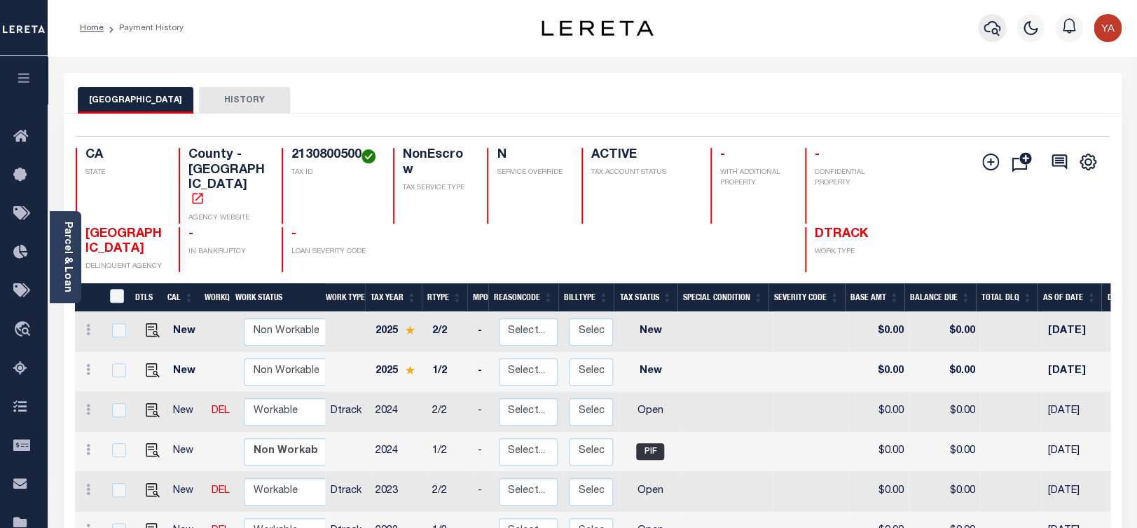
click at [989, 23] on icon "button" at bounding box center [992, 28] width 17 height 15
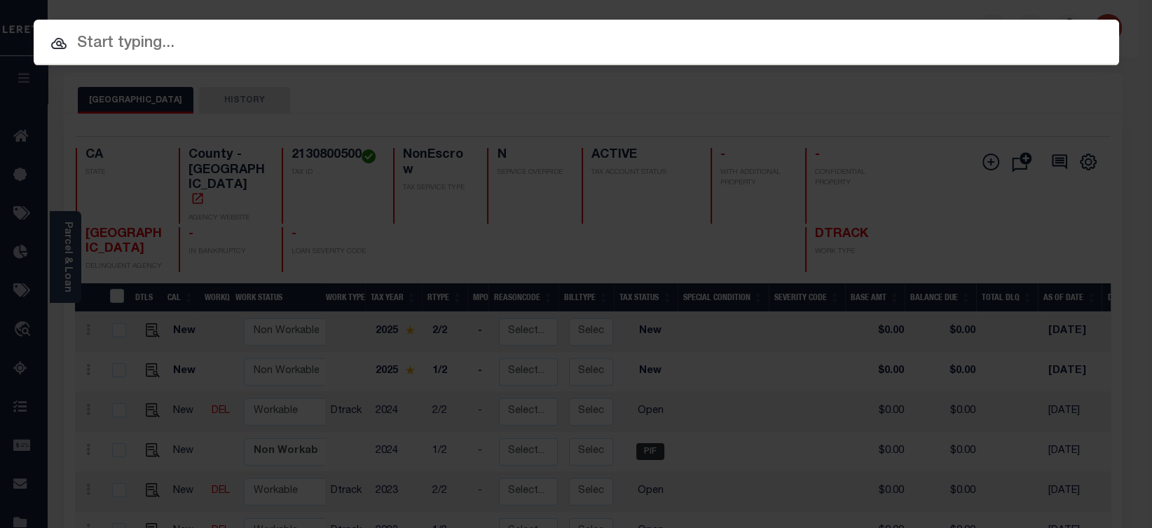
click at [982, 36] on input "text" at bounding box center [576, 44] width 1085 height 25
paste input "72704"
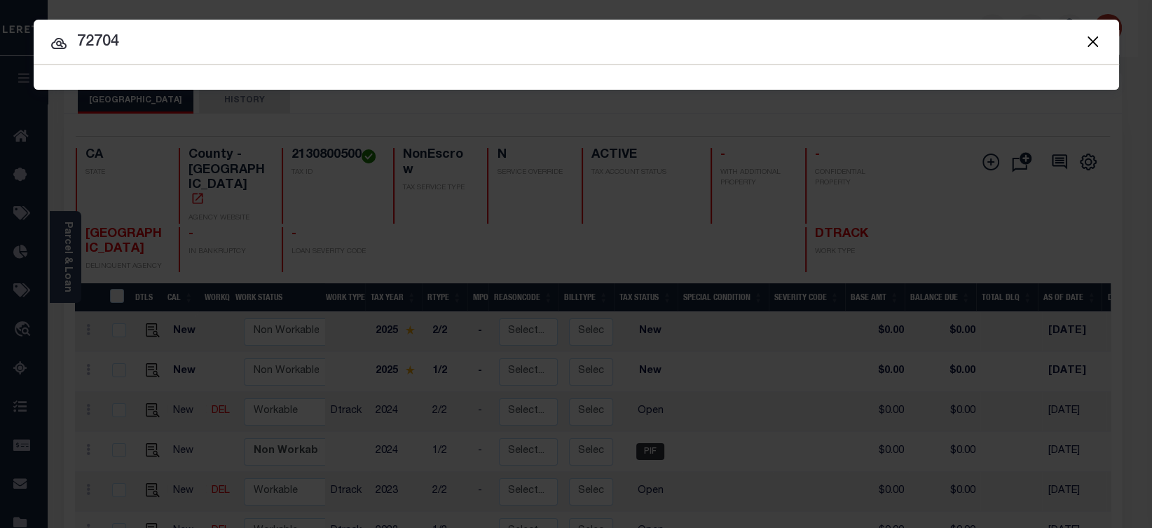
type input "72704"
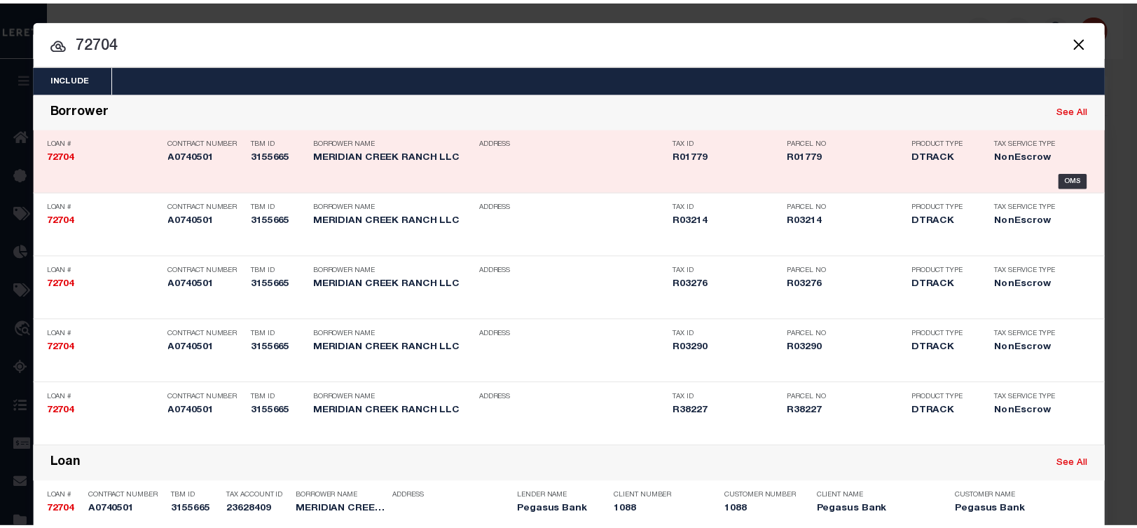
scroll to position [290, 0]
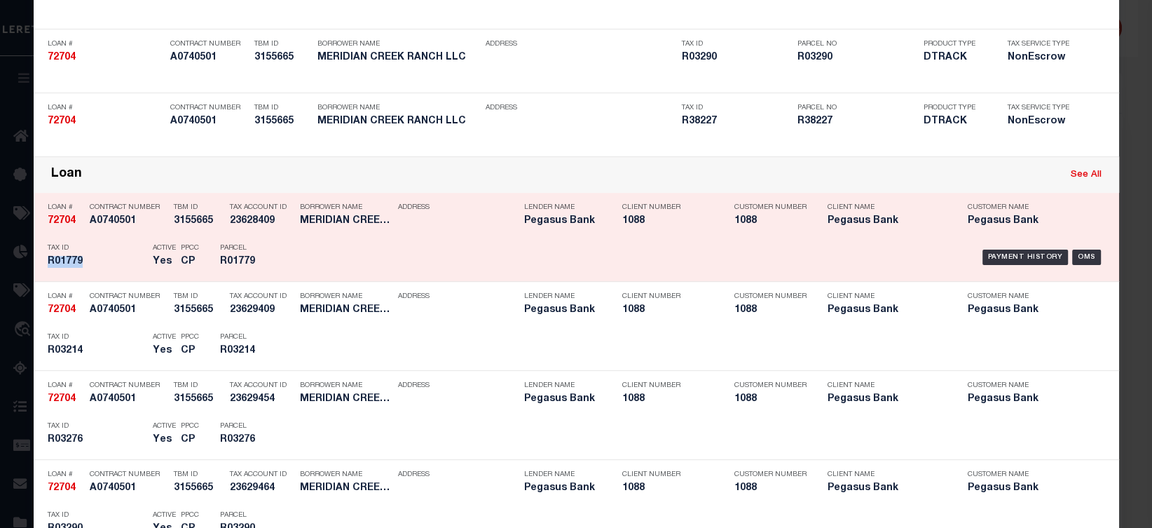
click at [1036, 247] on div "Payment History OMS" at bounding box center [704, 257] width 801 height 41
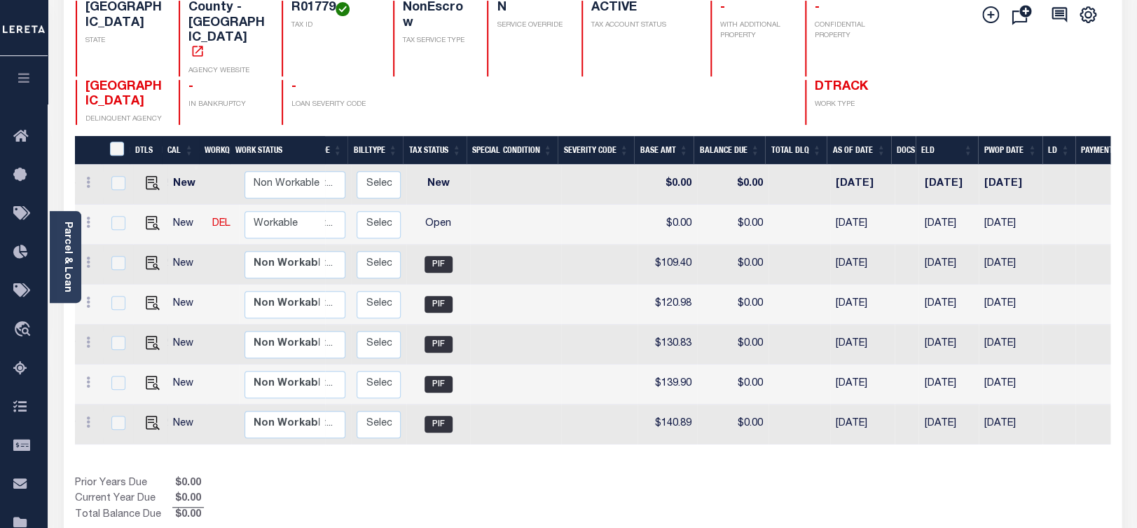
scroll to position [0, 212]
click at [146, 256] on img "" at bounding box center [153, 263] width 14 height 14
checkbox input "true"
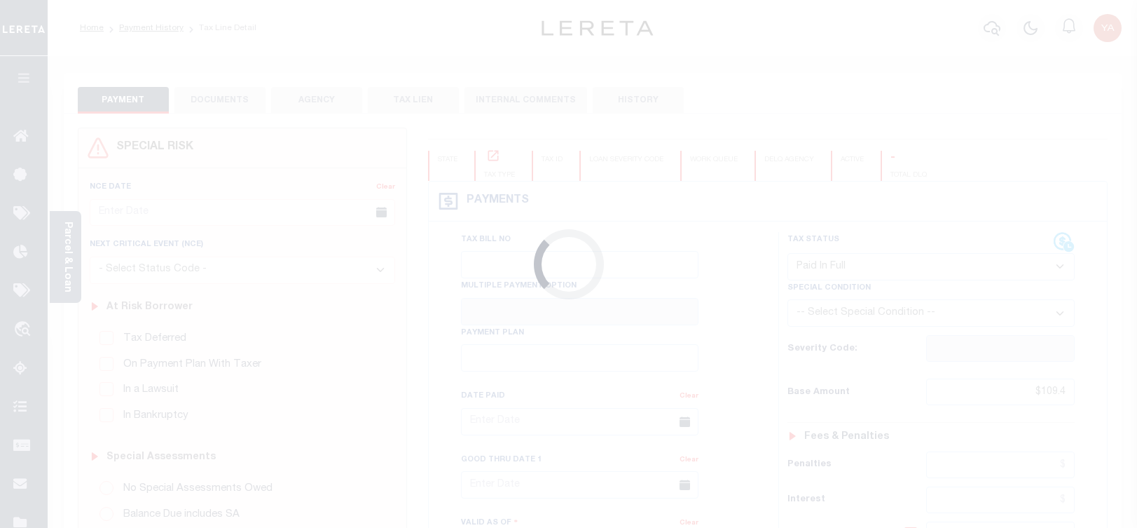
select select "PIF"
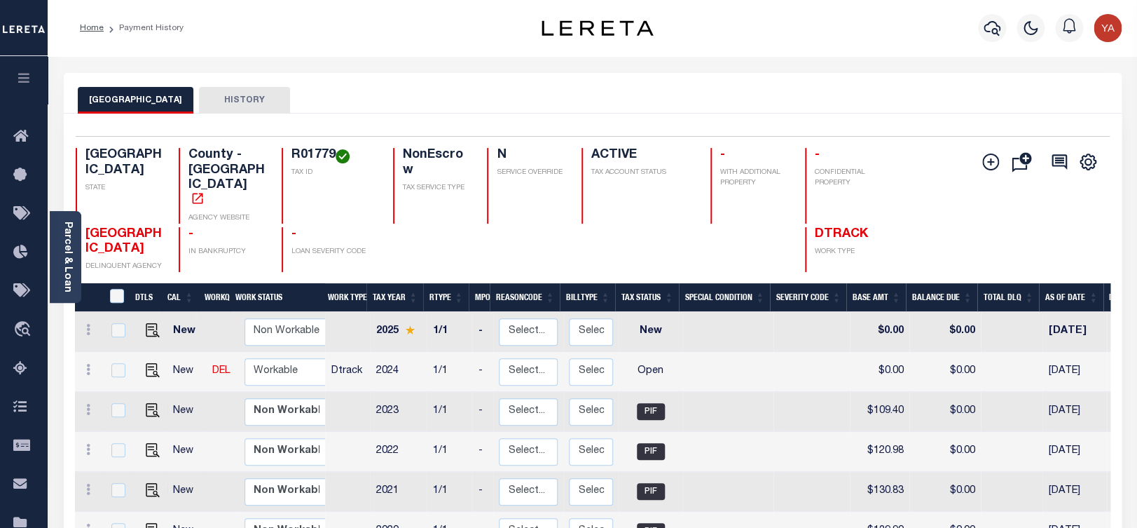
click at [309, 146] on div "Selected 7 Results 1 Items per page 25 50 100 TX STATE County - TX AGENCY WEBSI…" at bounding box center [592, 204] width 1057 height 136
click at [989, 31] on icon "button" at bounding box center [992, 28] width 17 height 17
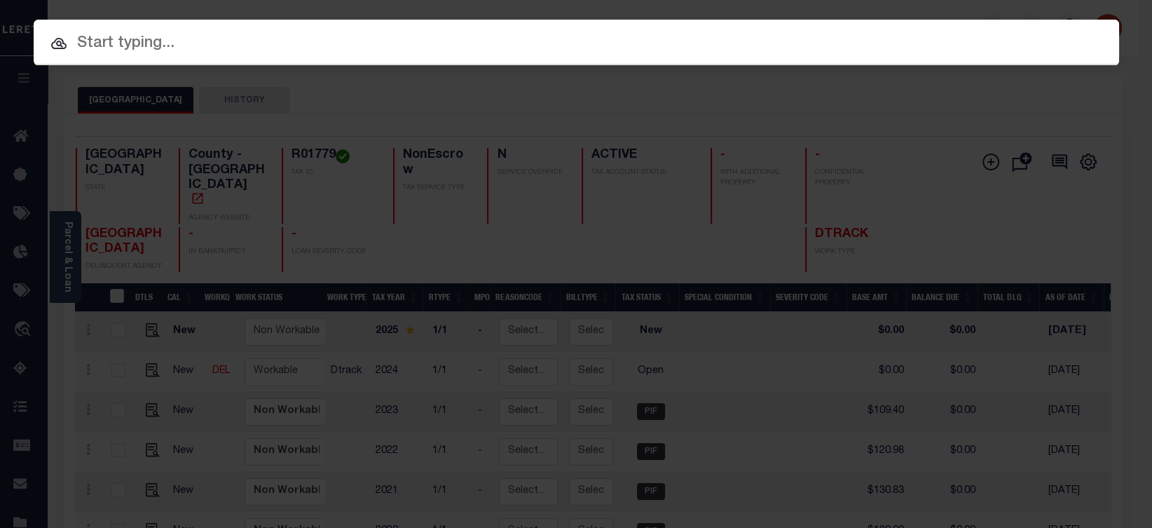
click at [988, 39] on input "text" at bounding box center [576, 44] width 1085 height 25
paste input "12051086153"
type input "12051086153"
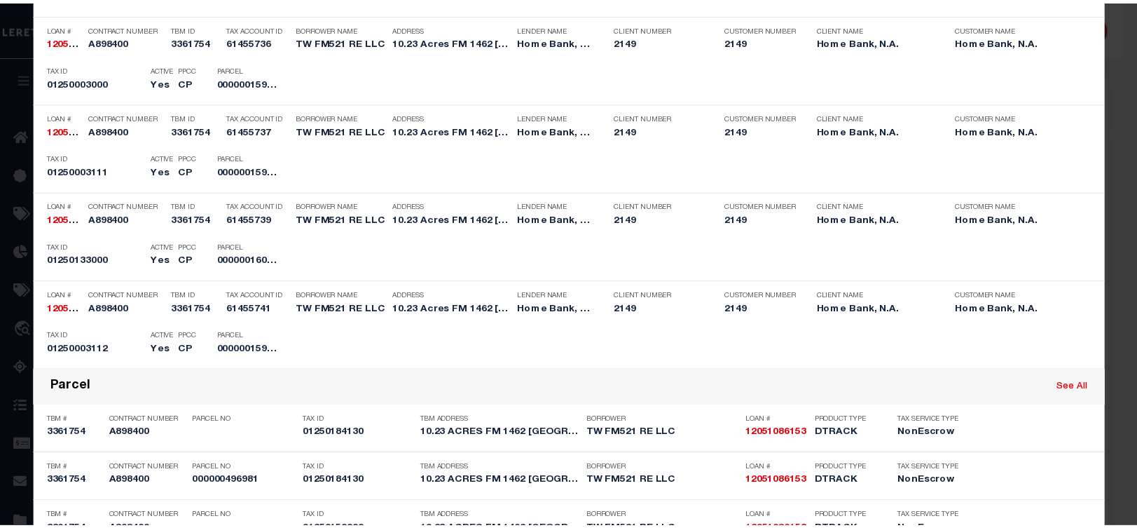
scroll to position [1193, 0]
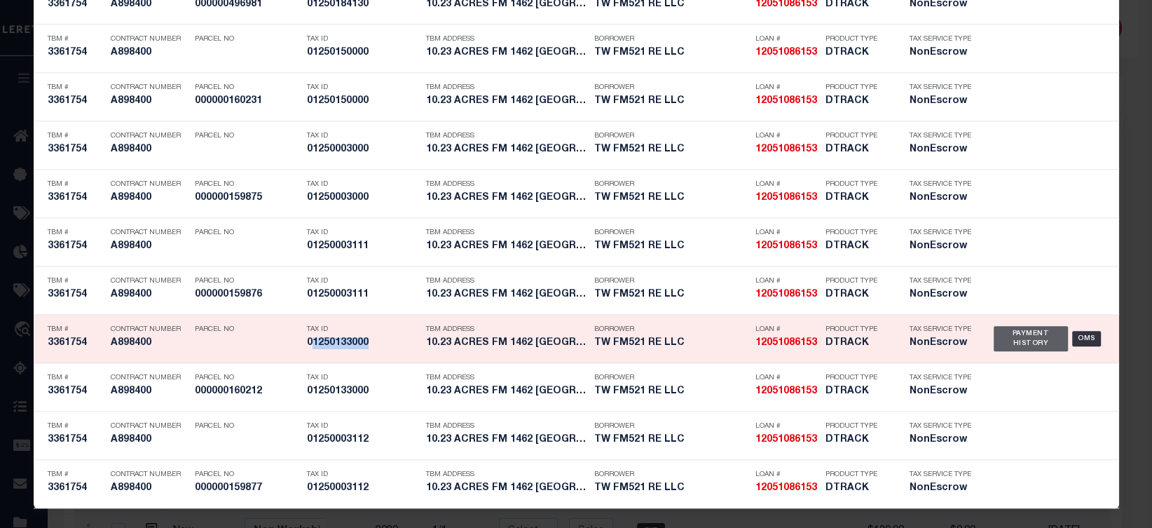
click at [1005, 350] on div "Payment History" at bounding box center [1031, 338] width 75 height 25
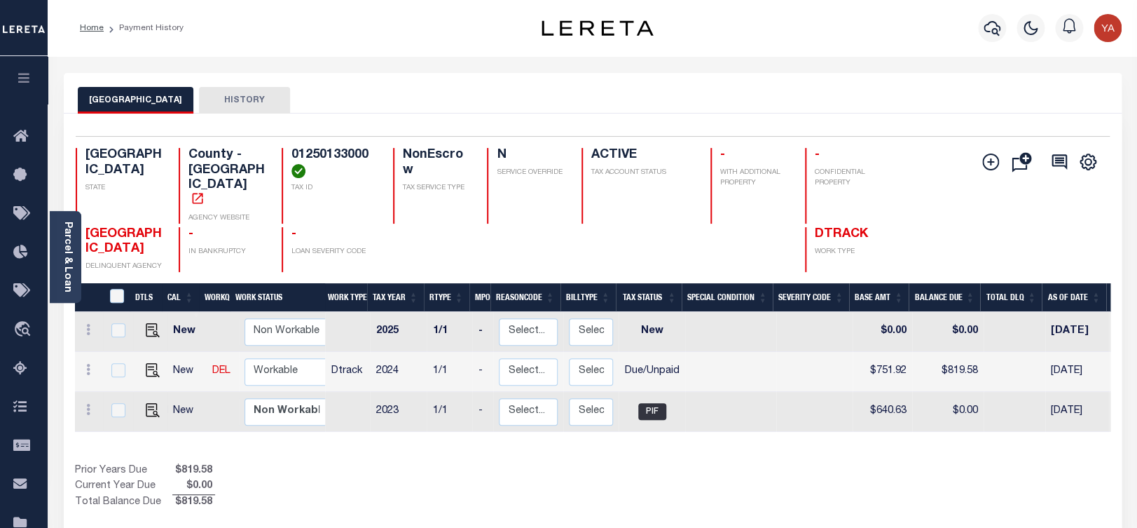
scroll to position [0, 217]
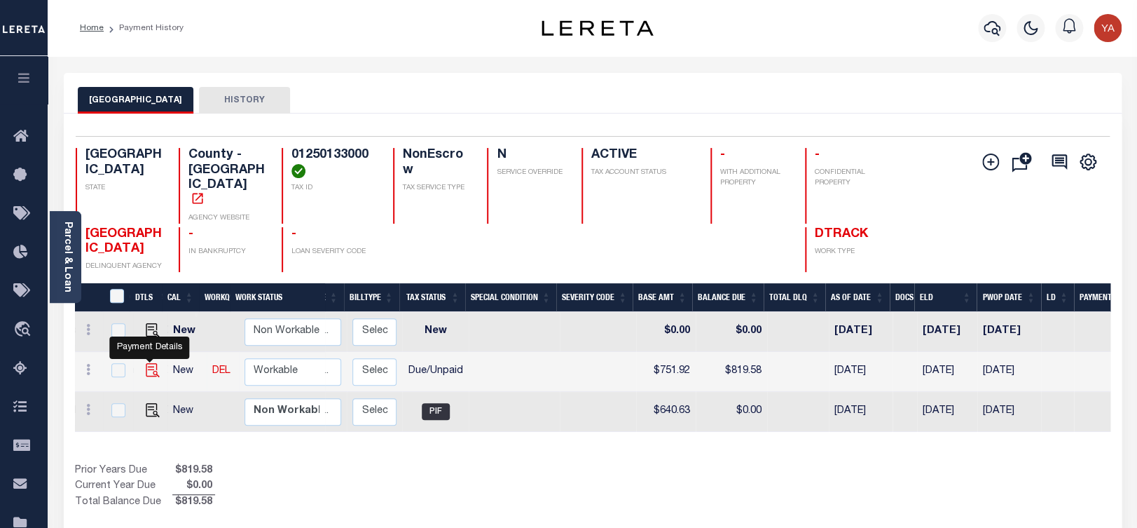
click at [149, 363] on img "" at bounding box center [153, 370] width 14 height 14
checkbox input "true"
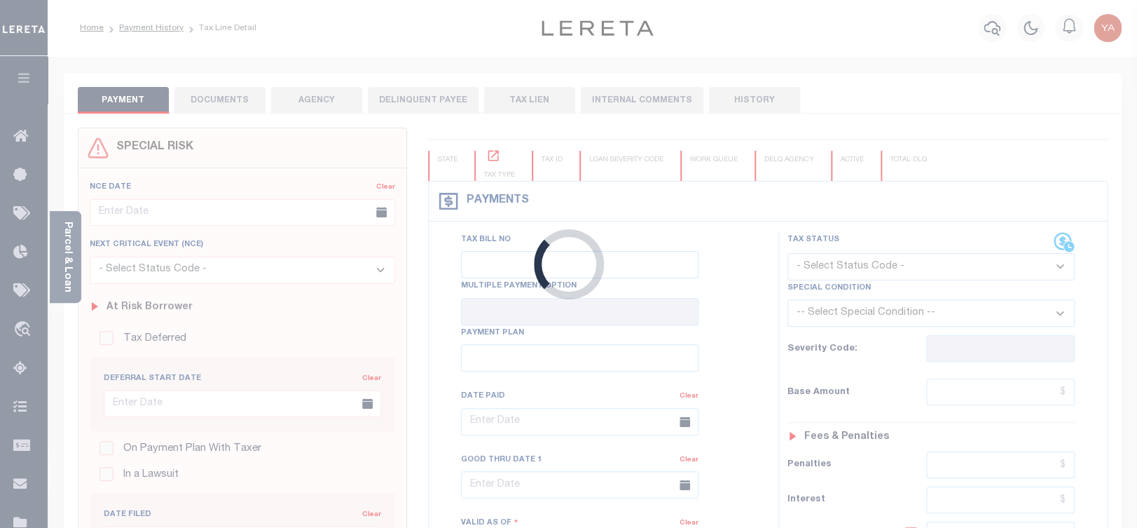
checkbox input "false"
type input "[DATE]"
select select "DUE"
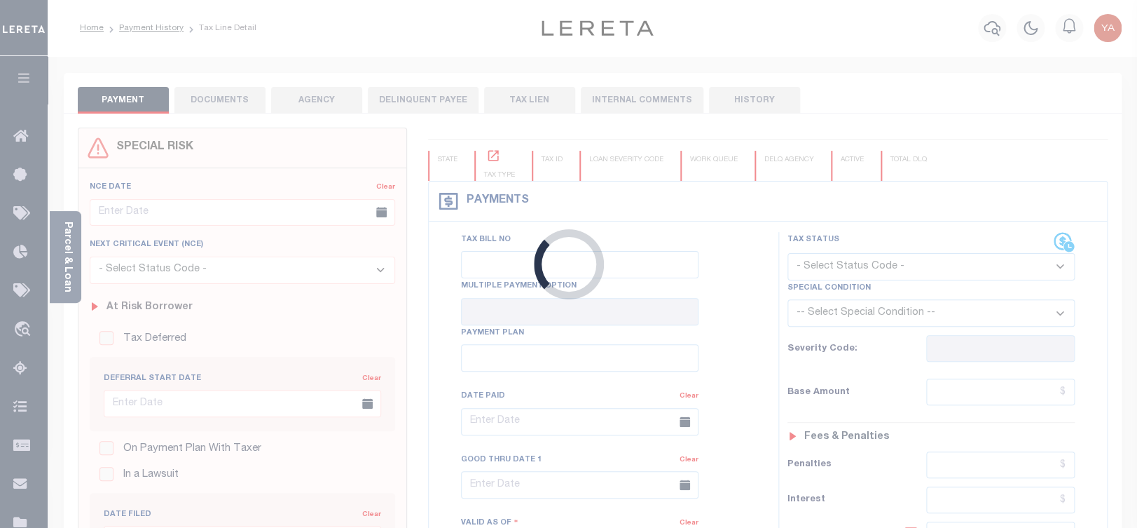
type input "$751.92"
type input "$67.66"
type input "$819.58"
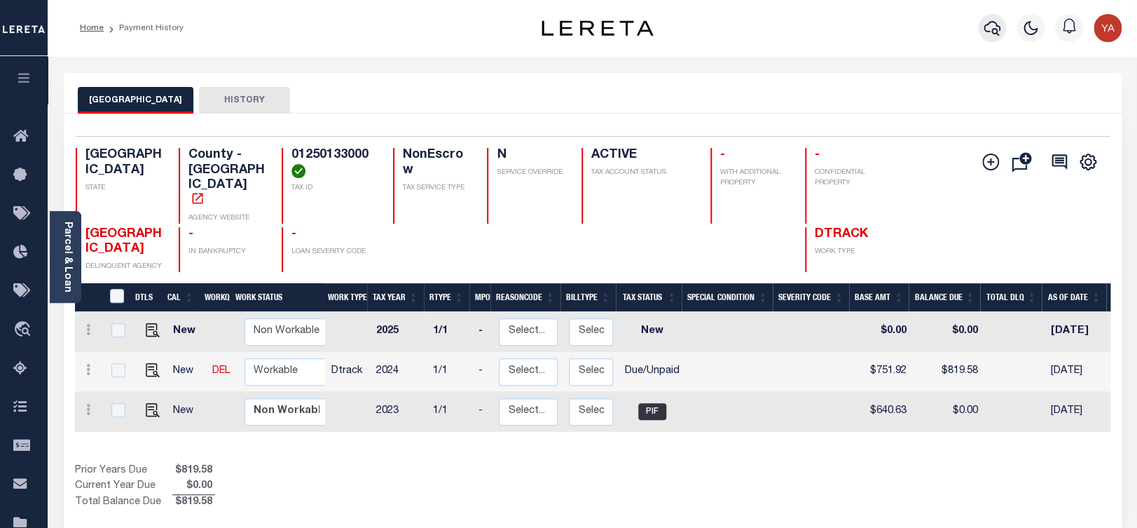
click at [998, 28] on icon "button" at bounding box center [992, 28] width 17 height 15
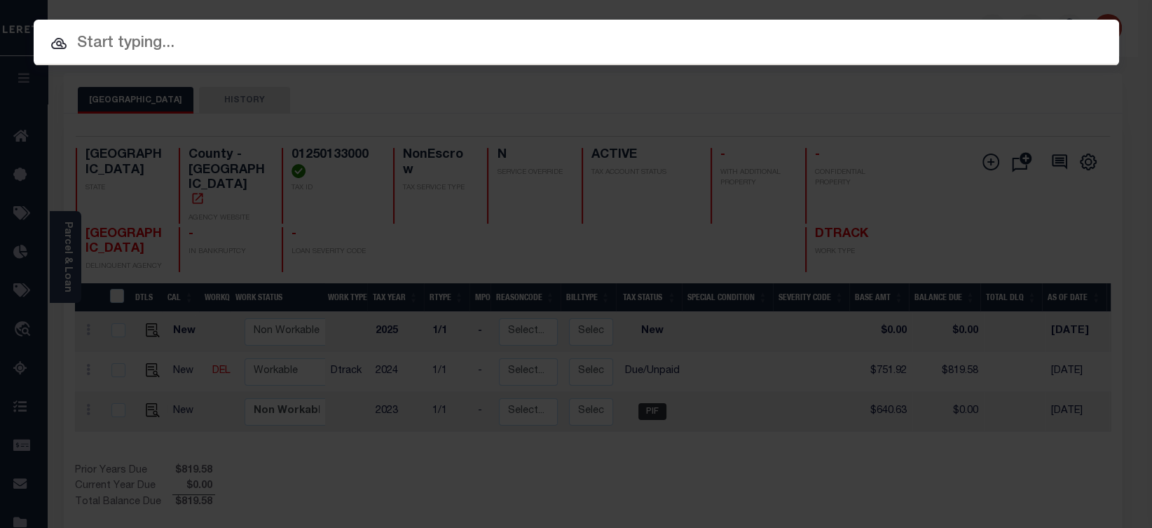
click at [989, 20] on div "Include Loans TBM Customers Borrowers Payments (Lender Non-Disb) Payments (Lend…" at bounding box center [576, 43] width 1085 height 46
paste input "160458"
type input "160458"
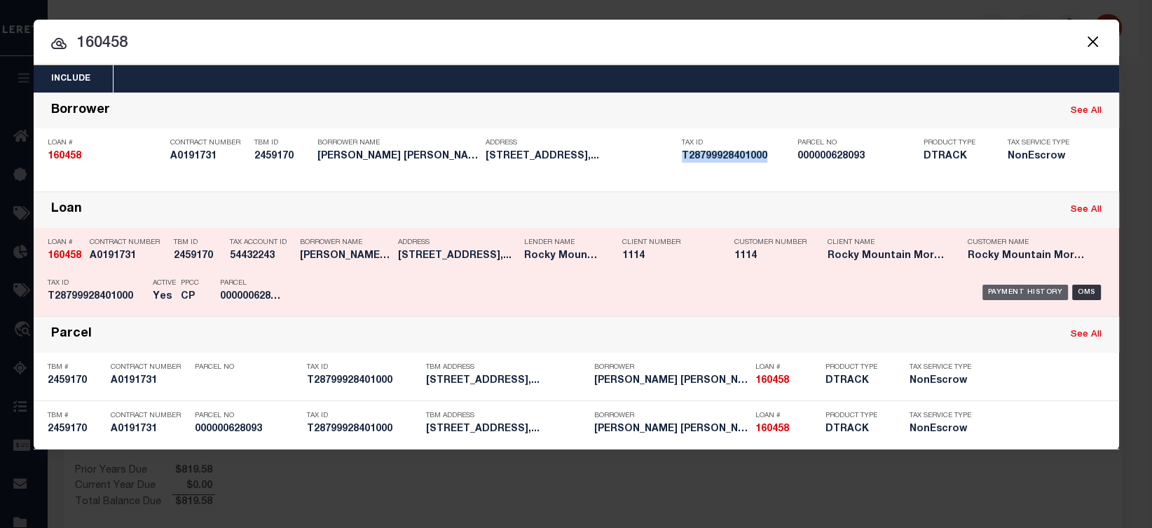
click at [1034, 297] on div "Payment History" at bounding box center [1025, 291] width 86 height 15
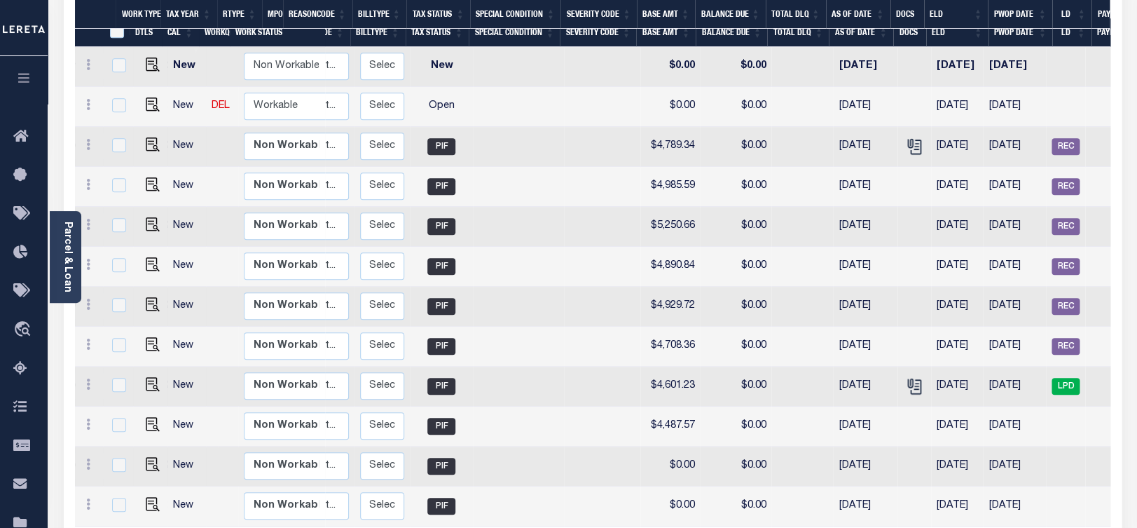
scroll to position [0, 200]
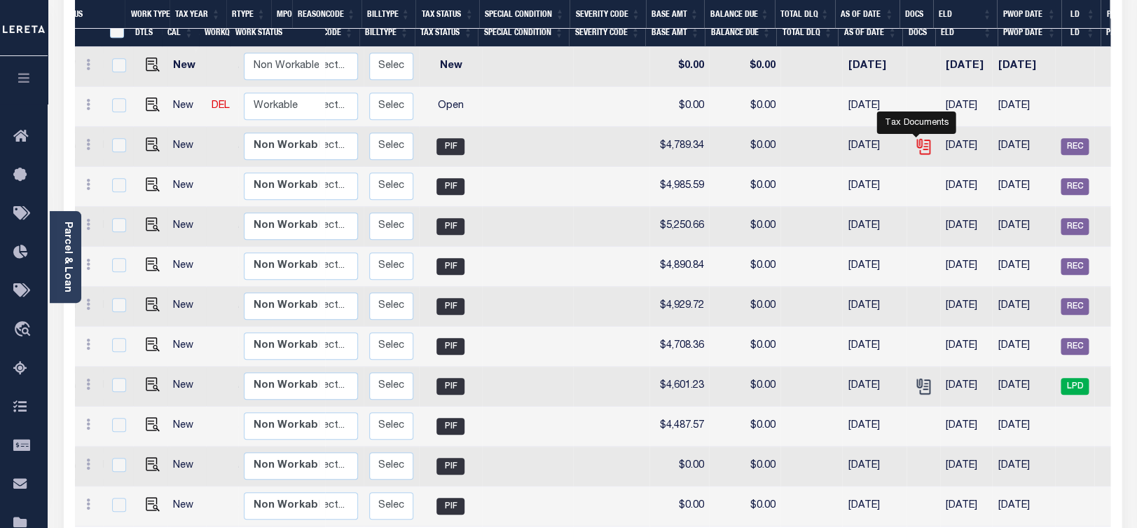
click at [918, 137] on icon "" at bounding box center [923, 146] width 18 height 18
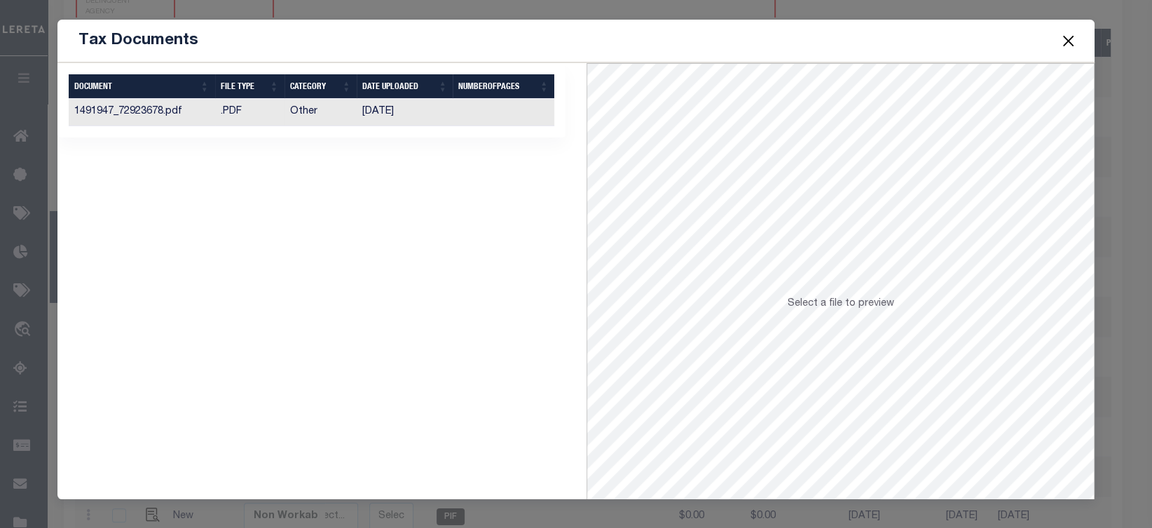
click at [518, 116] on td at bounding box center [504, 112] width 102 height 27
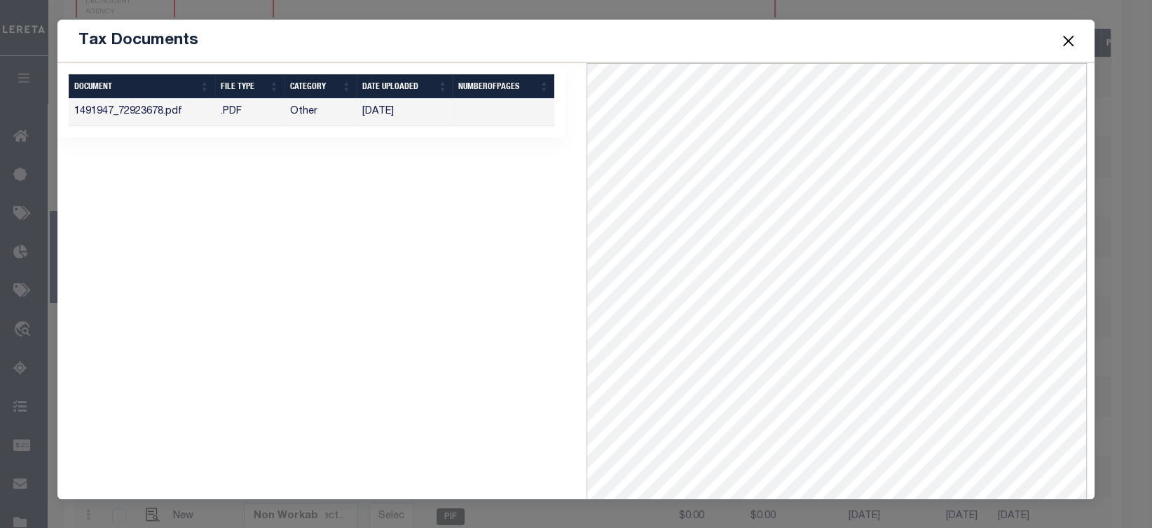
click at [1064, 31] on span at bounding box center [1067, 40] width 53 height 39
click at [1073, 38] on button "Close" at bounding box center [1068, 41] width 18 height 18
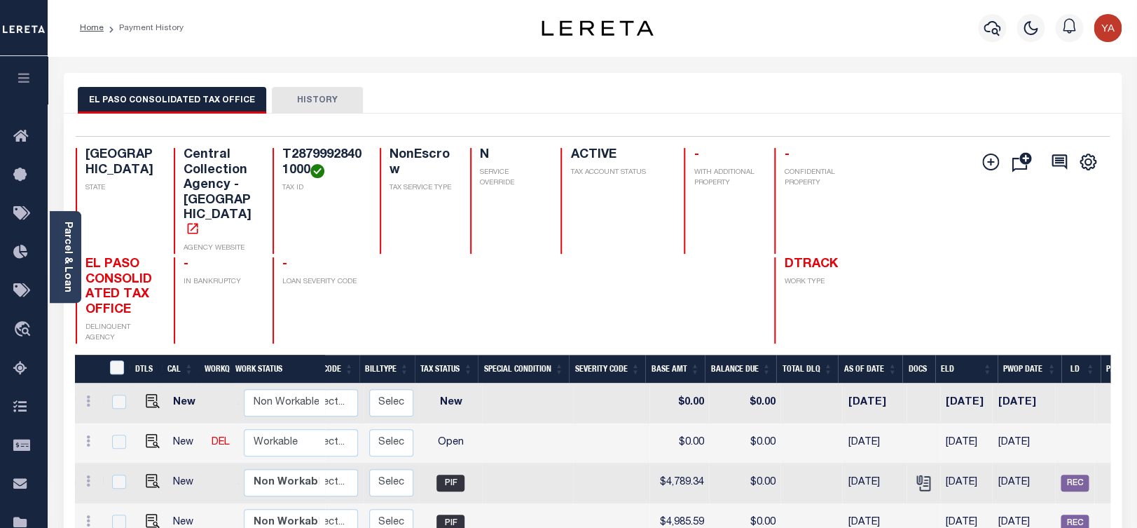
scroll to position [147, 0]
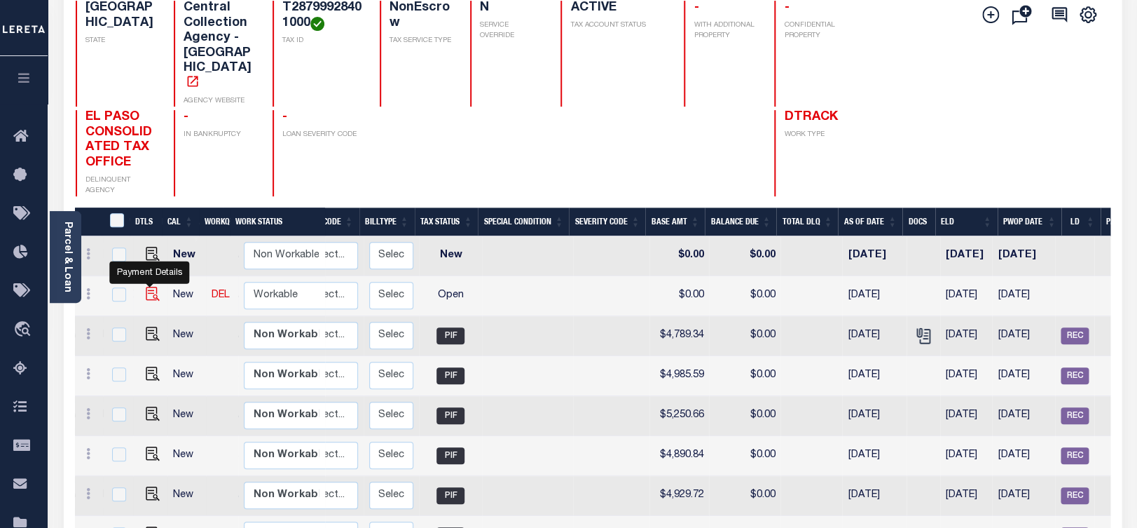
click at [148, 301] on img "" at bounding box center [153, 294] width 14 height 14
checkbox input "true"
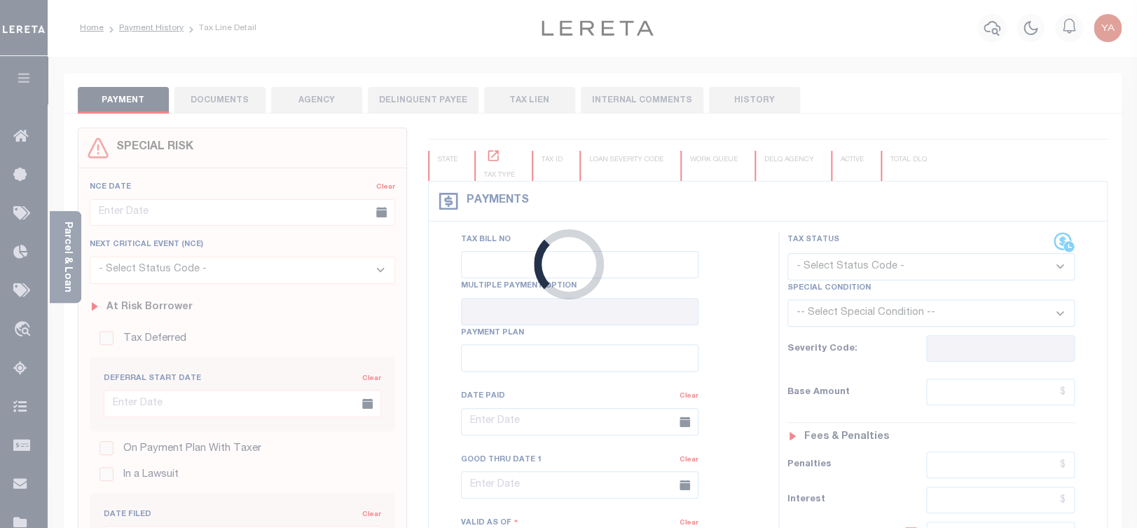
checkbox input "false"
type input "[DATE]"
select select "OP2"
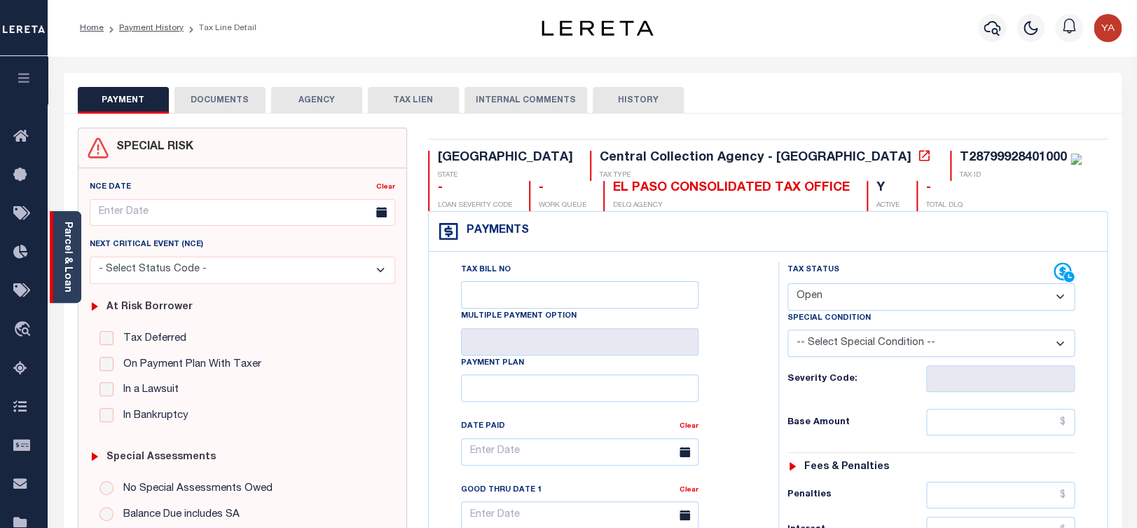
click at [67, 288] on div "Parcel & Loan" at bounding box center [66, 257] width 32 height 92
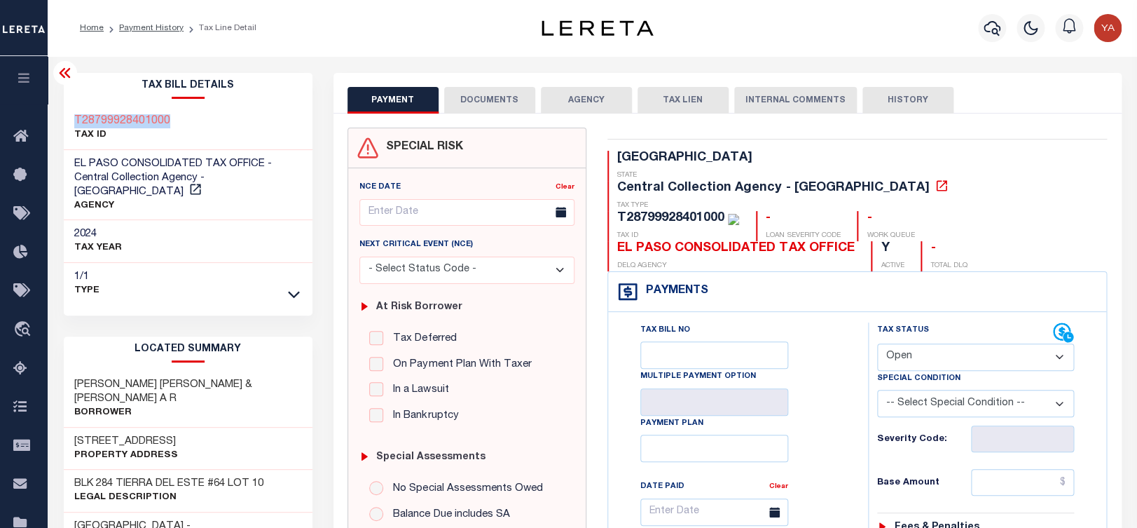
drag, startPoint x: 211, startPoint y: 118, endPoint x: 73, endPoint y: 109, distance: 138.4
click at [73, 109] on div "T28799928401000 TAX ID" at bounding box center [188, 128] width 249 height 43
copy h3 "T28799928401000"
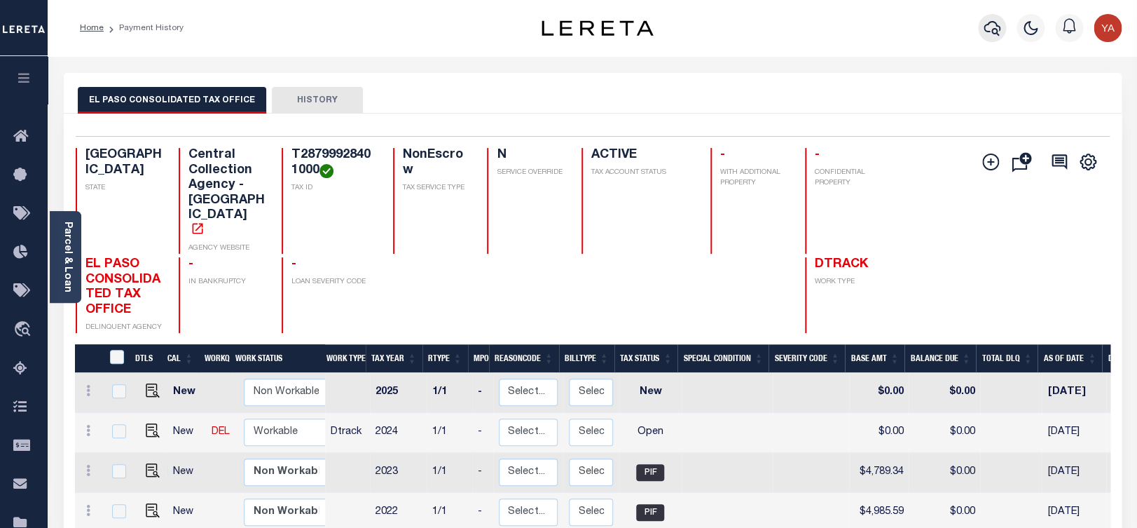
click at [991, 23] on icon "button" at bounding box center [992, 28] width 17 height 15
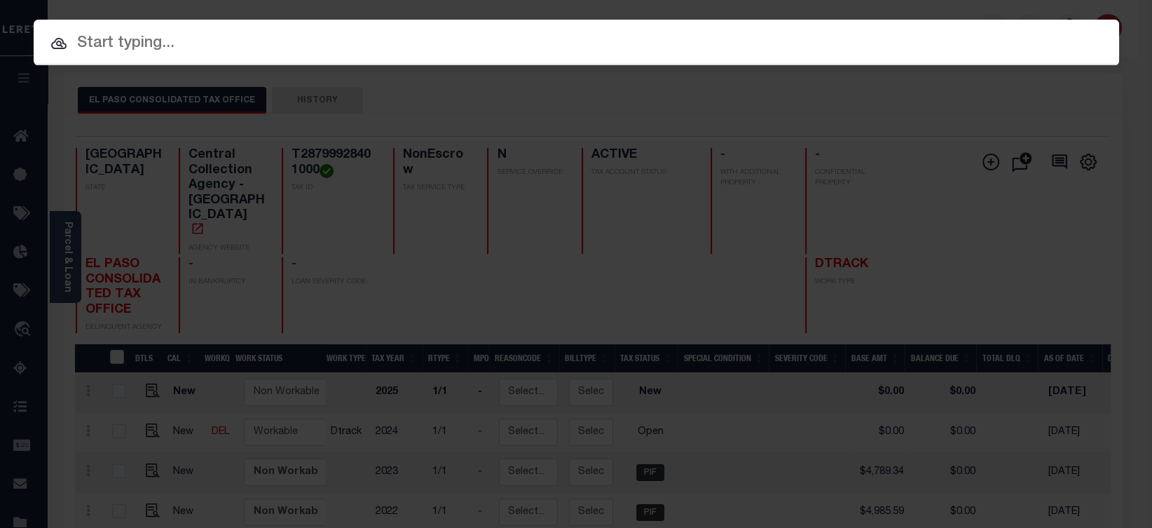
click at [921, 39] on input "text" at bounding box center [576, 44] width 1085 height 25
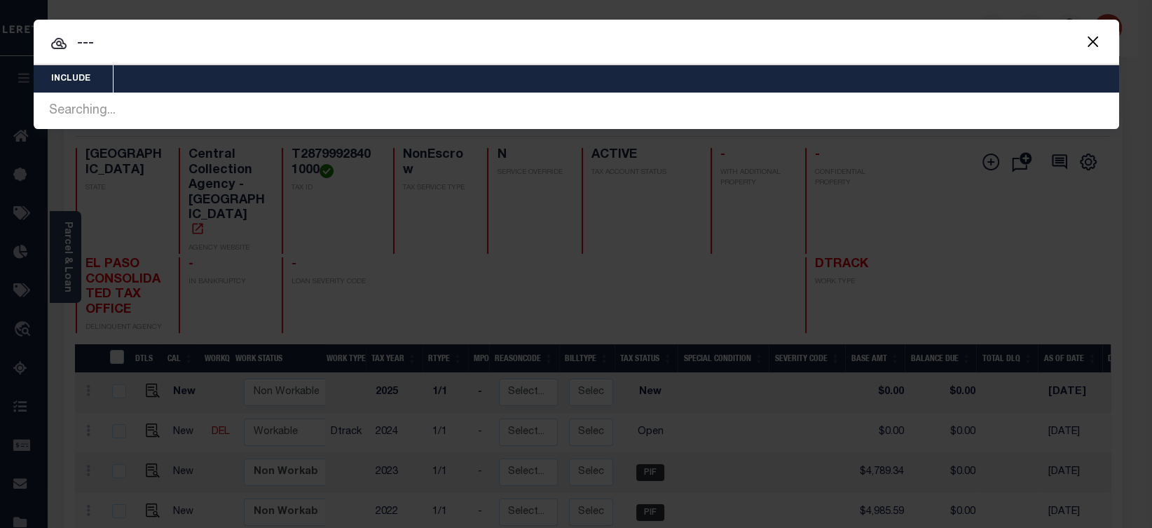
type input "---"
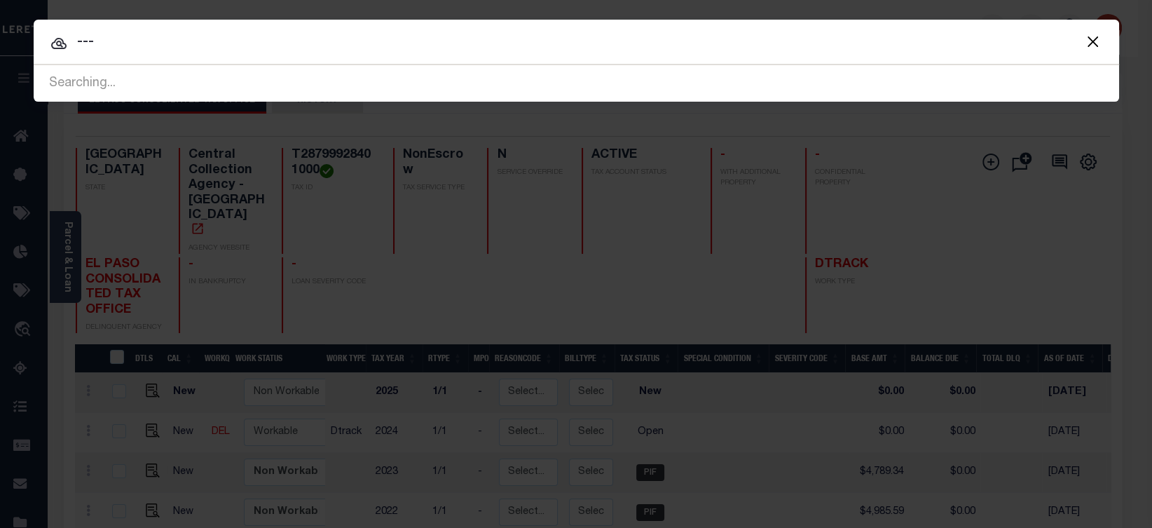
click at [1086, 41] on button "Close" at bounding box center [1093, 41] width 18 height 18
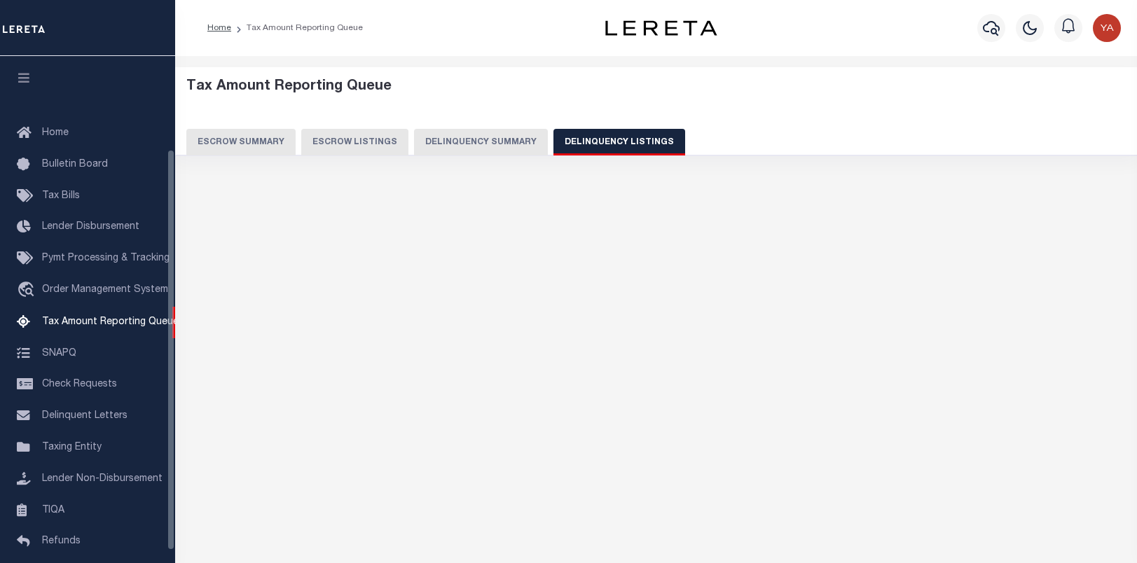
select select "100"
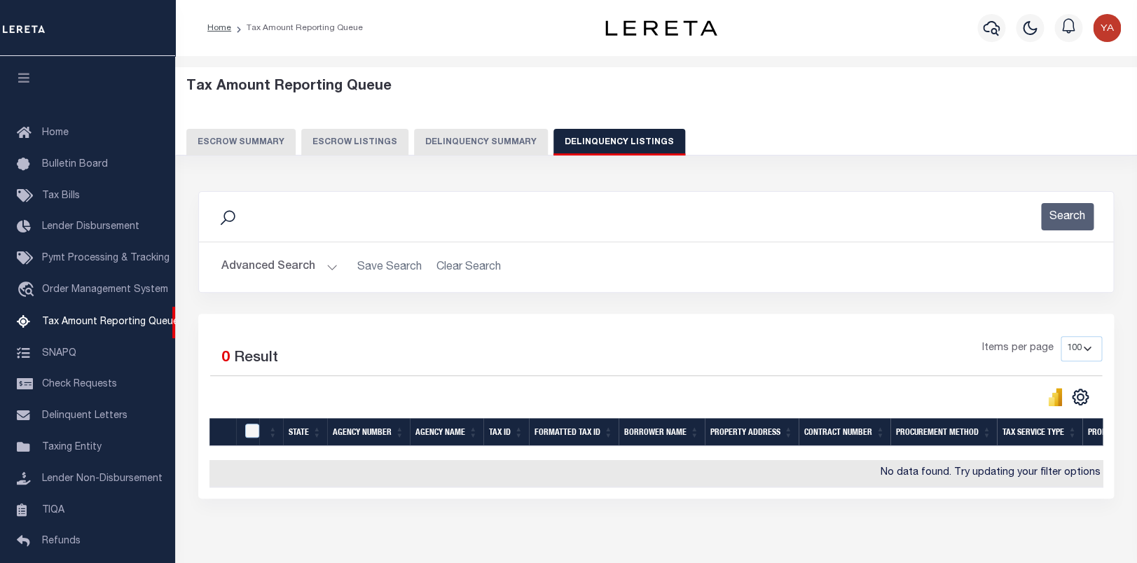
scroll to position [118, 0]
